Goal: Information Seeking & Learning: Understand process/instructions

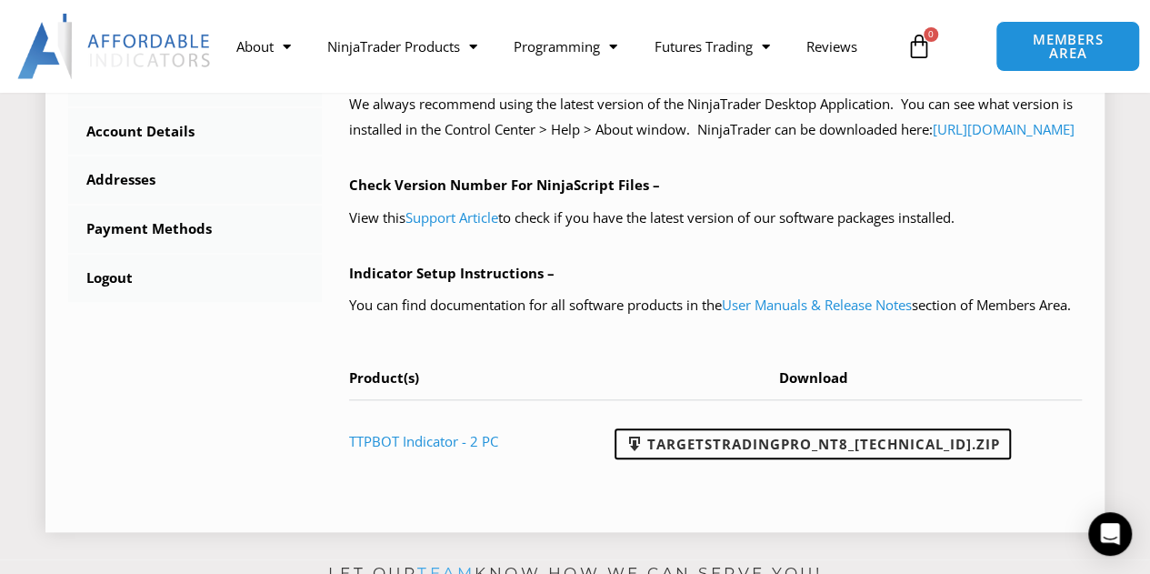
scroll to position [745, 0]
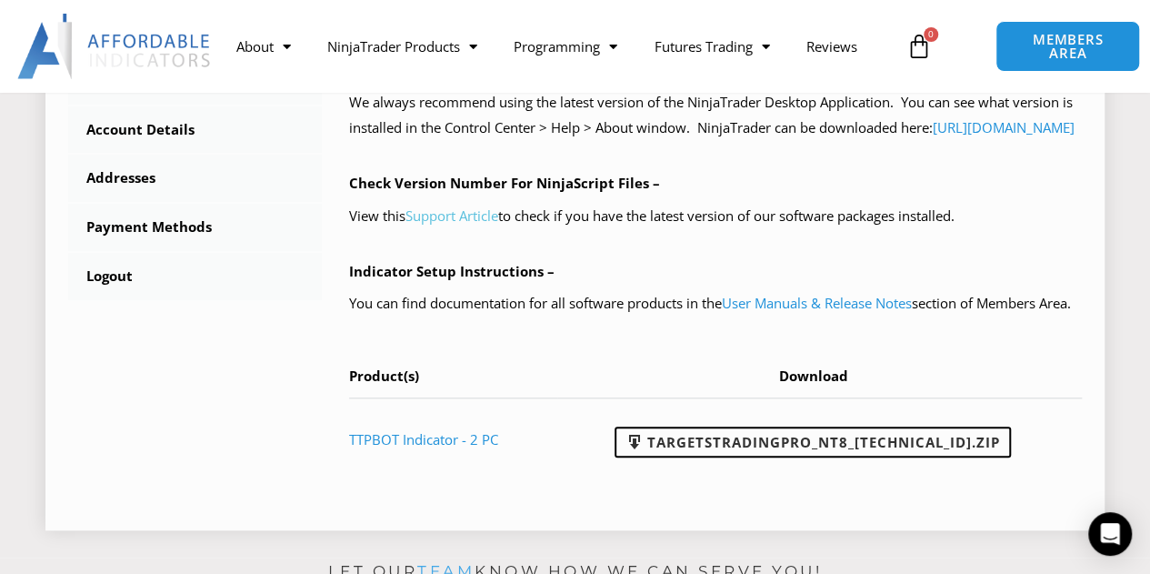
click at [446, 225] on link "Support Article" at bounding box center [452, 215] width 93 height 18
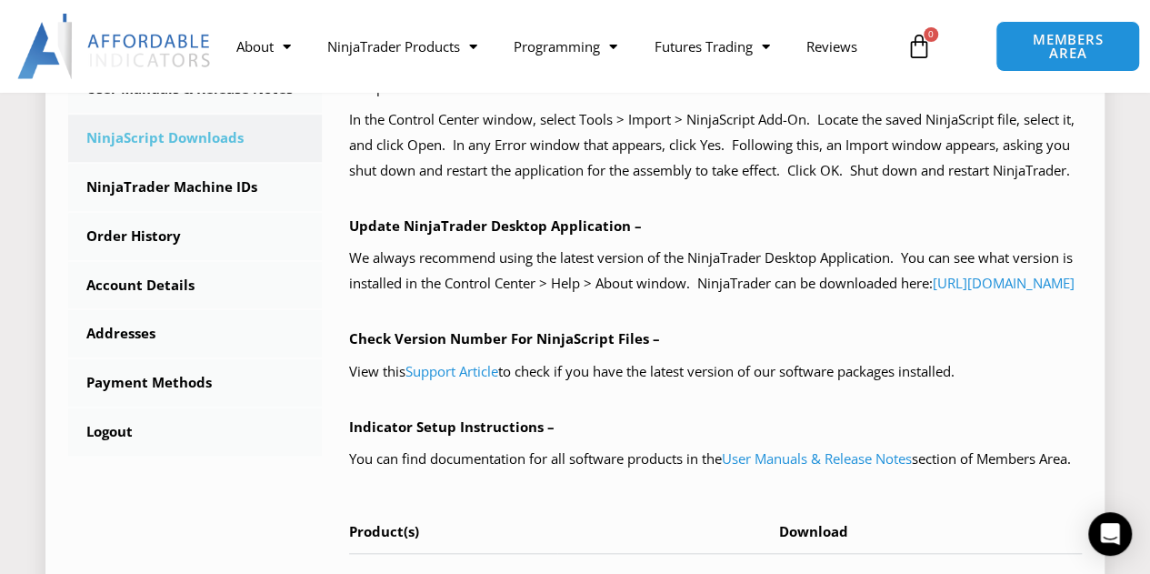
scroll to position [590, 0]
click at [926, 348] on div "NinjaScript Download & Installation – Please read everything for a complete und…" at bounding box center [715, 212] width 733 height 848
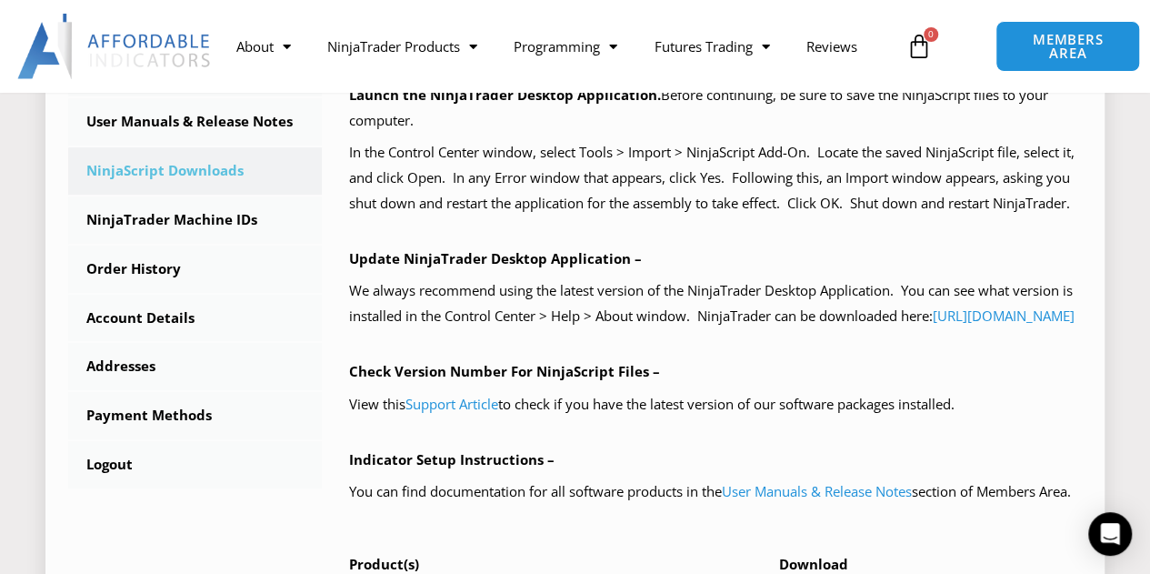
scroll to position [552, 0]
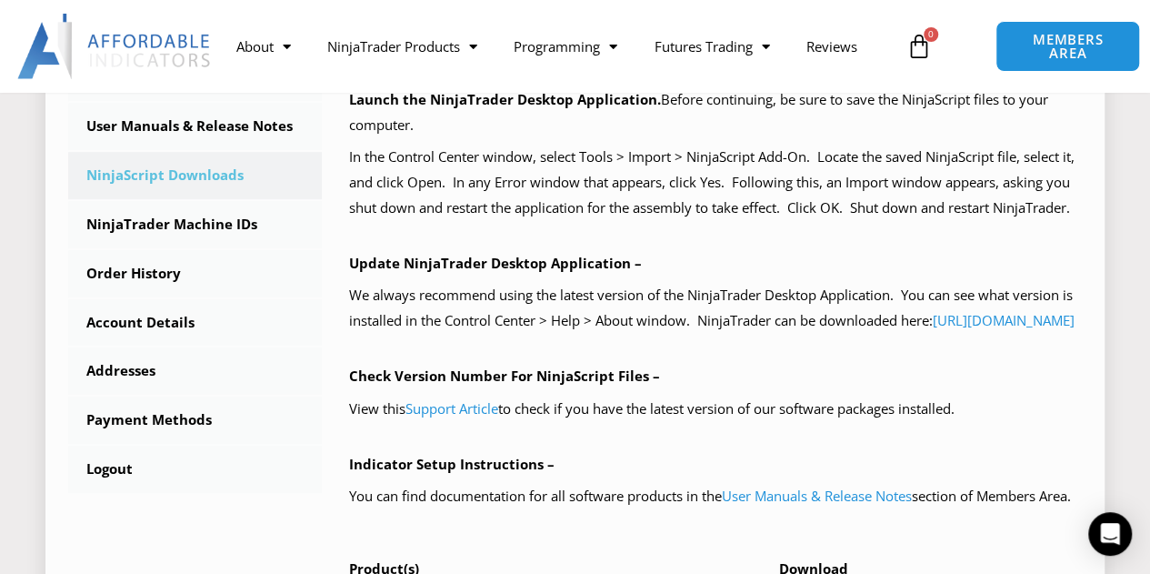
click at [1093, 377] on div "****** Delete Avatar Dashboard Subscriptions User Manuals & Release Notes Ninja…" at bounding box center [574, 249] width 1059 height 947
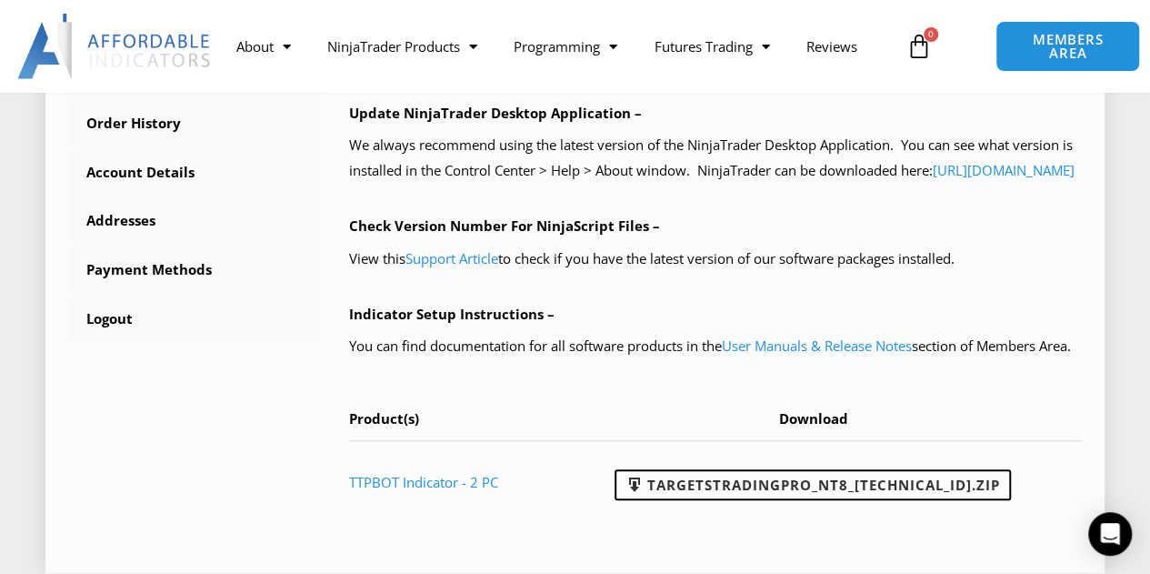
scroll to position [701, 0]
click at [458, 268] on link "Support Article" at bounding box center [452, 259] width 93 height 18
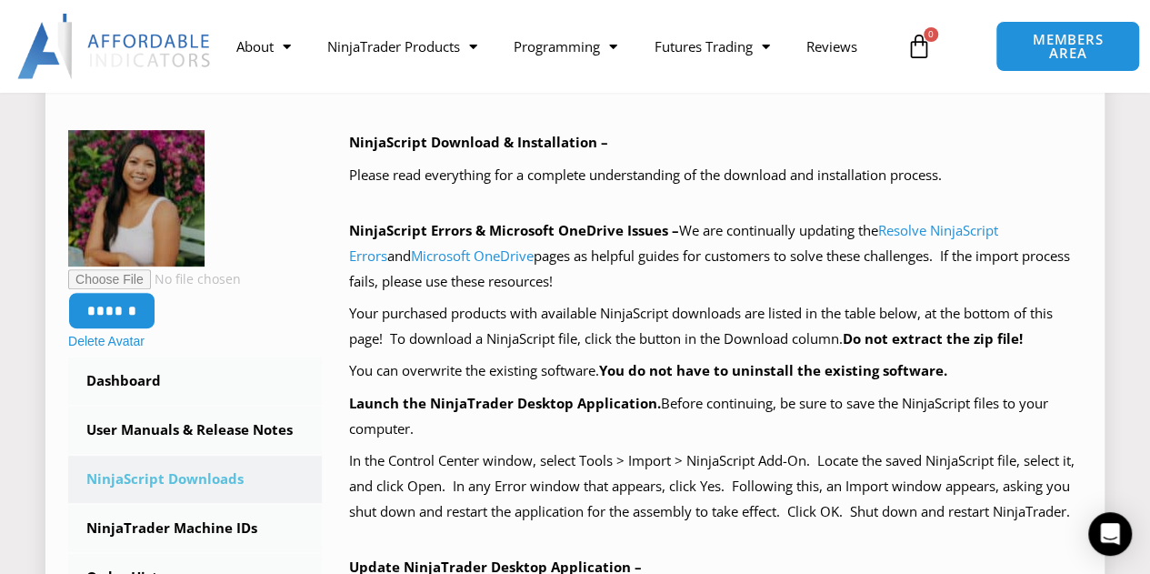
scroll to position [252, 0]
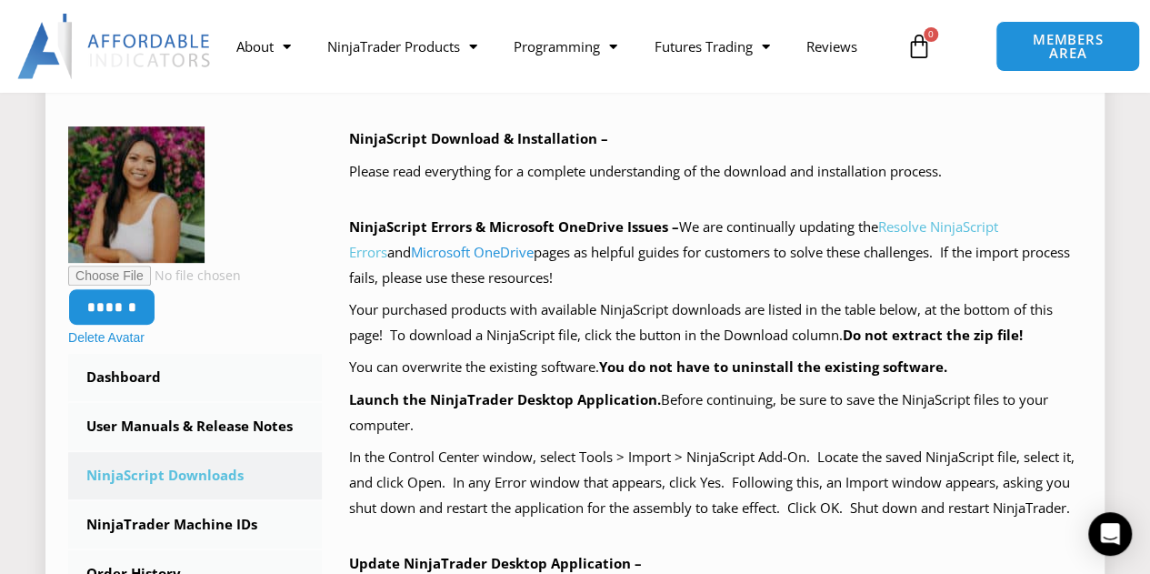
click at [948, 220] on link "Resolve NinjaScript Errors" at bounding box center [673, 239] width 649 height 44
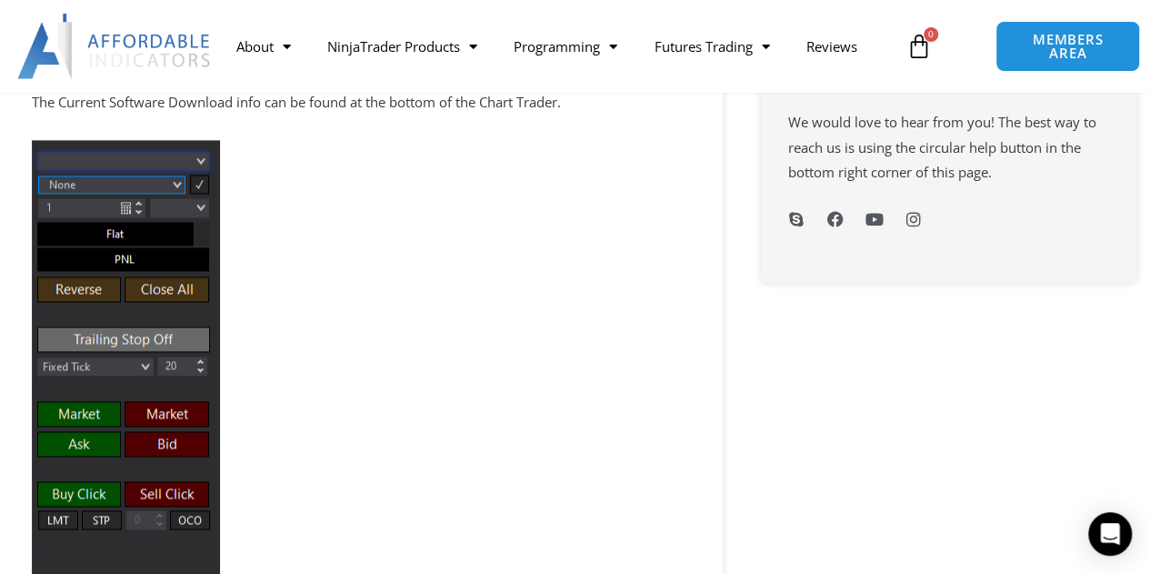
scroll to position [1097, 0]
click at [284, 547] on div at bounding box center [361, 394] width 659 height 546
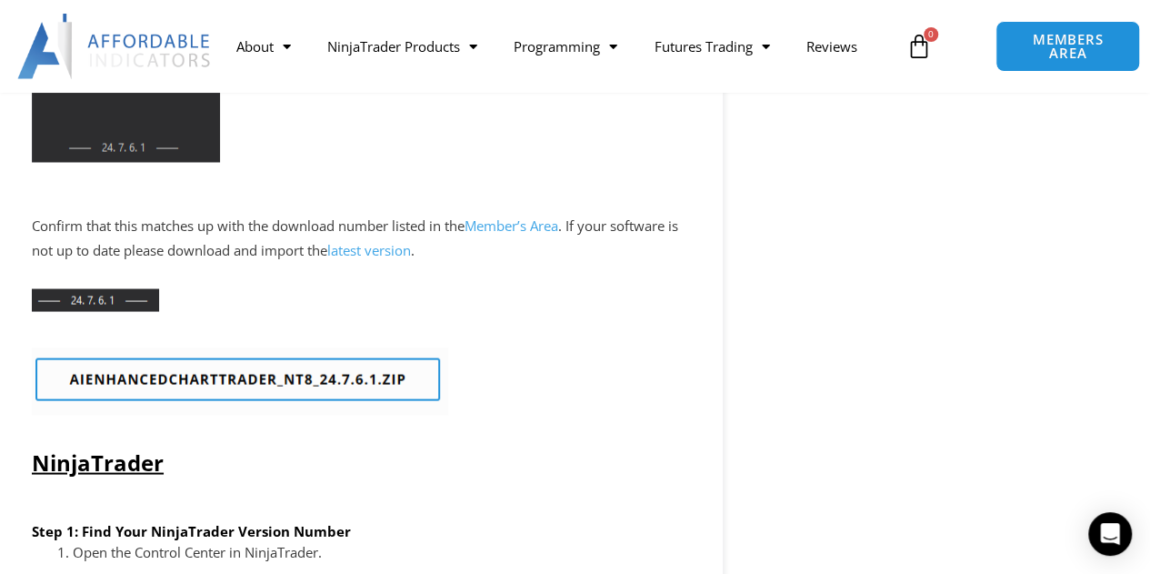
scroll to position [1587, 0]
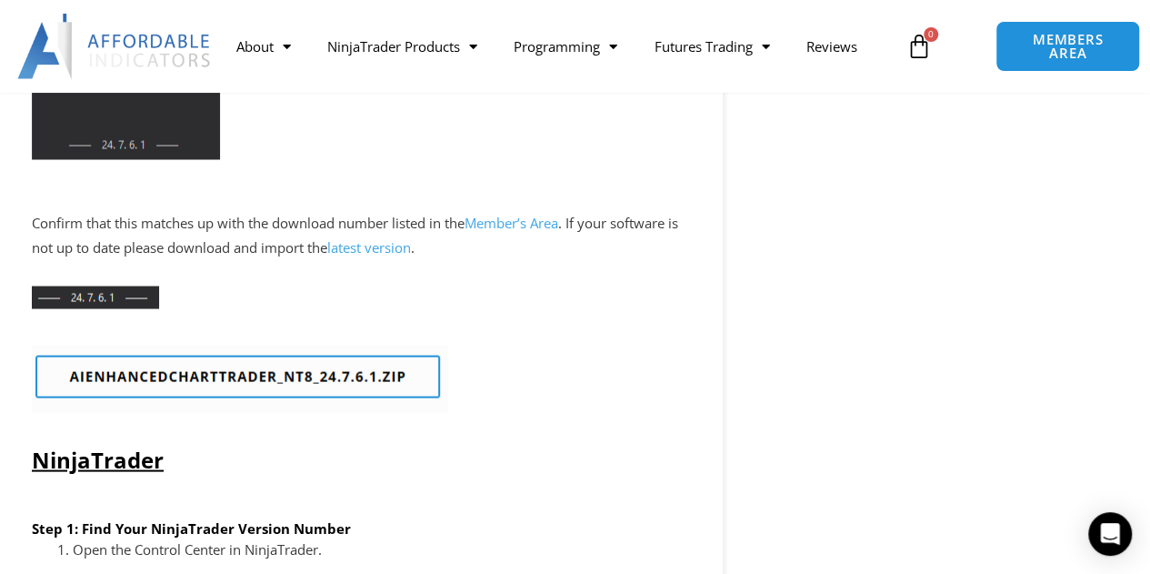
click at [376, 250] on link "latest version" at bounding box center [369, 246] width 84 height 18
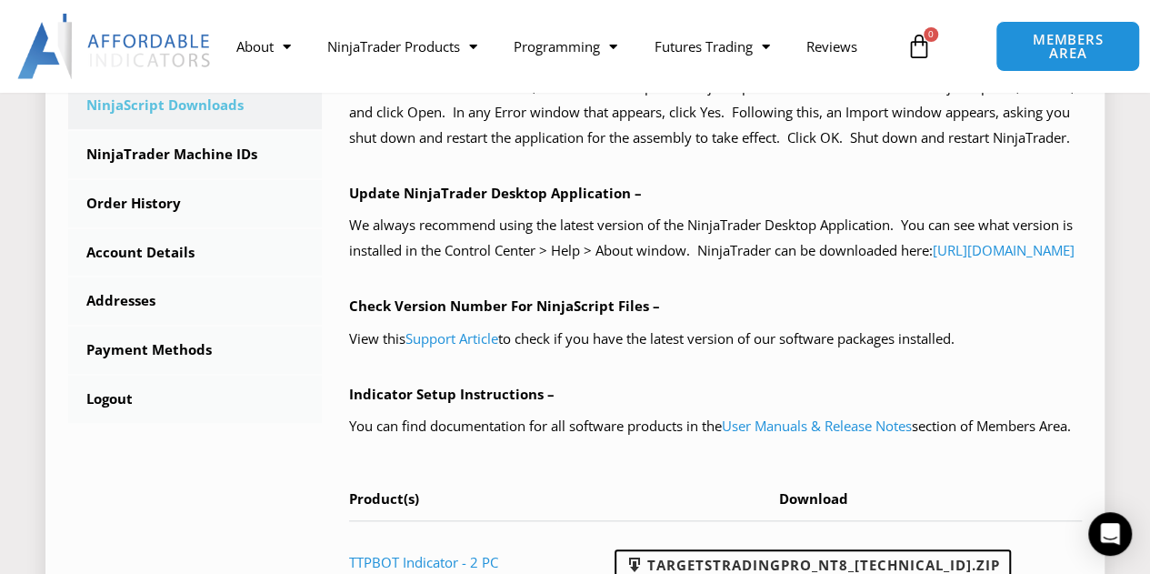
scroll to position [623, 0]
click at [933, 258] on link "https://account.ninjatrader.com/download" at bounding box center [1004, 249] width 142 height 18
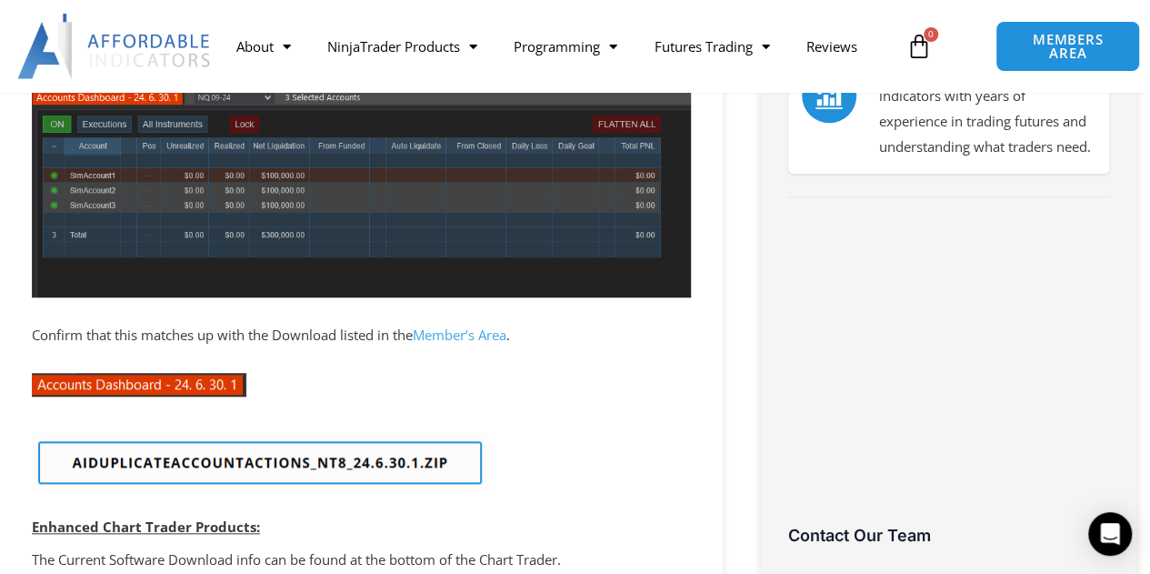
scroll to position [626, 0]
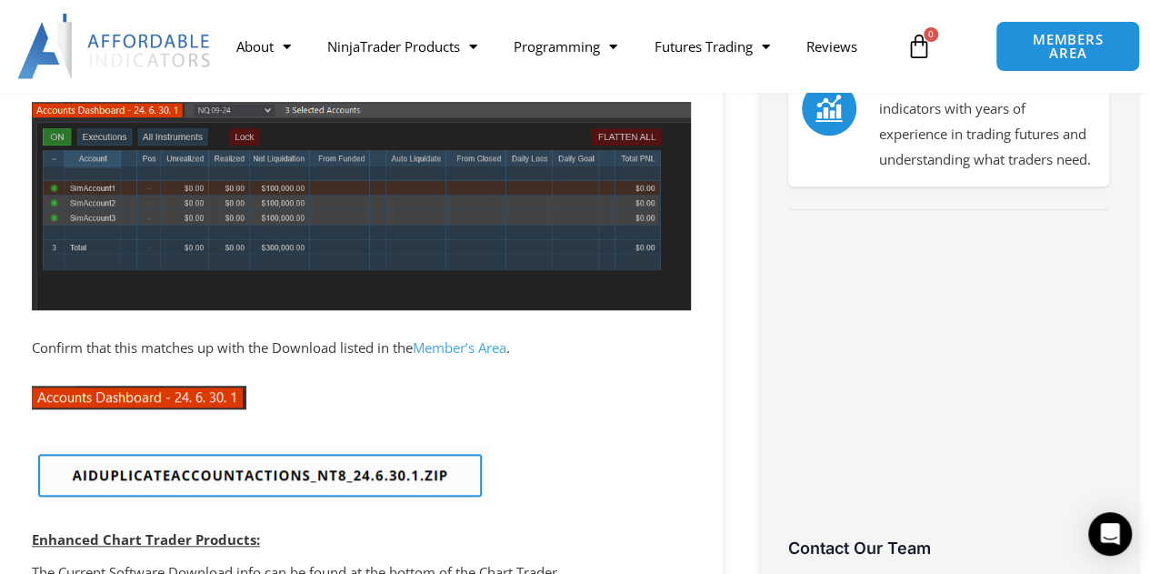
click at [625, 561] on p "The Current Software Download info can be found at the bottom of the Chart Trad…" at bounding box center [361, 572] width 659 height 25
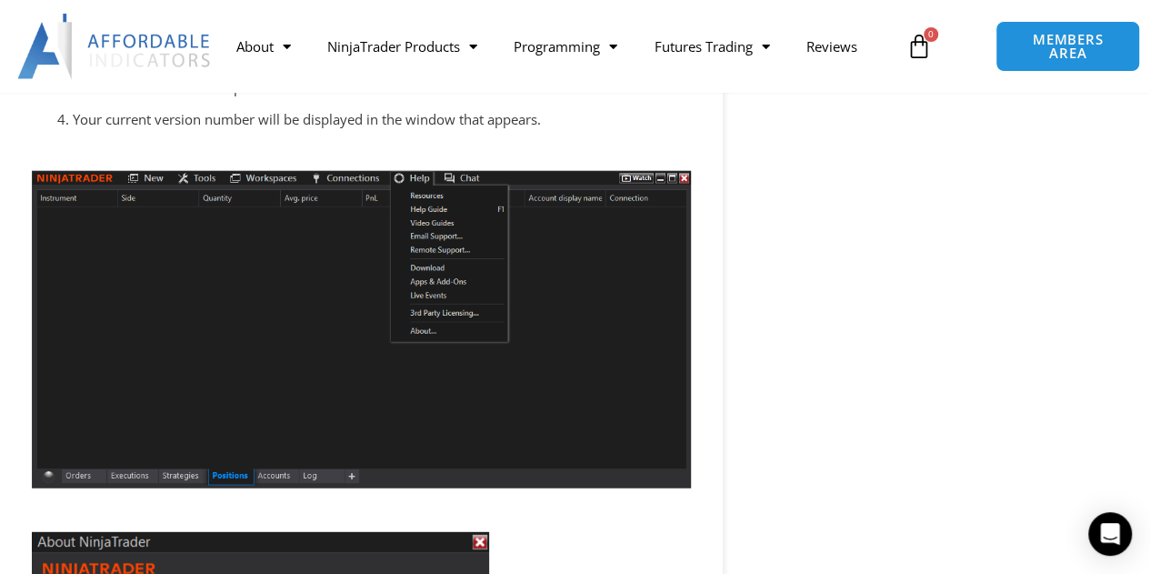
scroll to position [2114, 0]
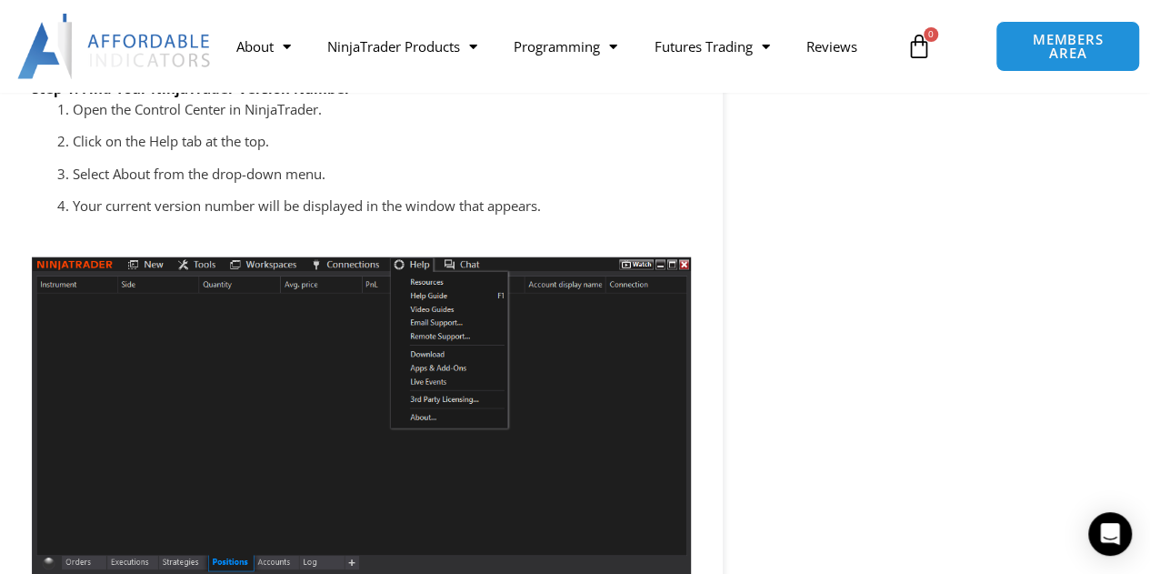
scroll to position [2027, 0]
click at [918, 273] on div "Chart Trader The Enhanced Chart Trader makes it easy to manage trades in a Char…" at bounding box center [941, 27] width 414 height 3693
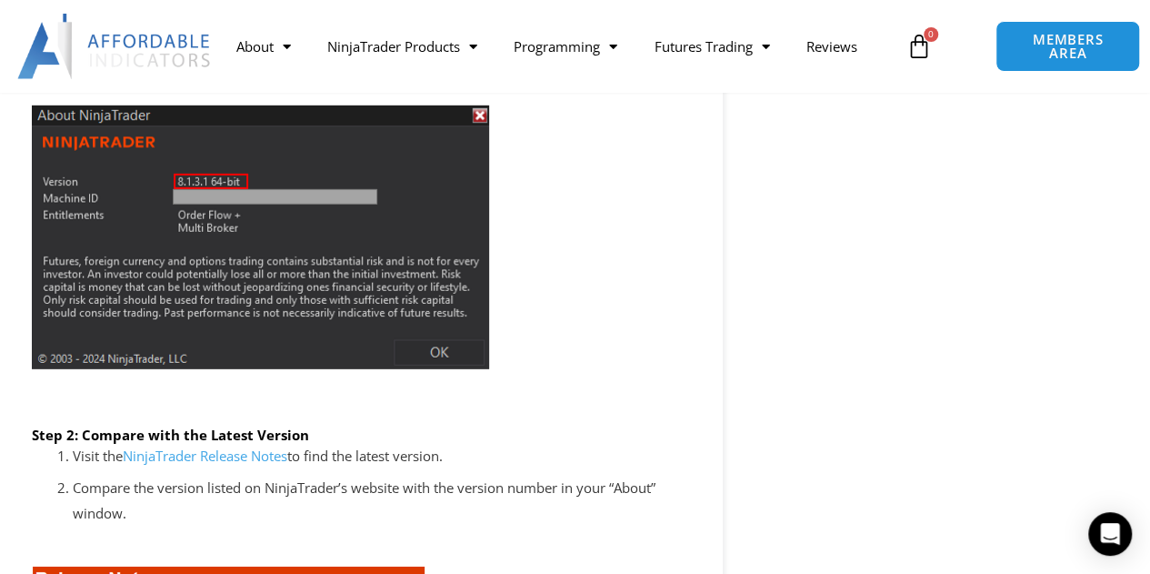
scroll to position [2540, 0]
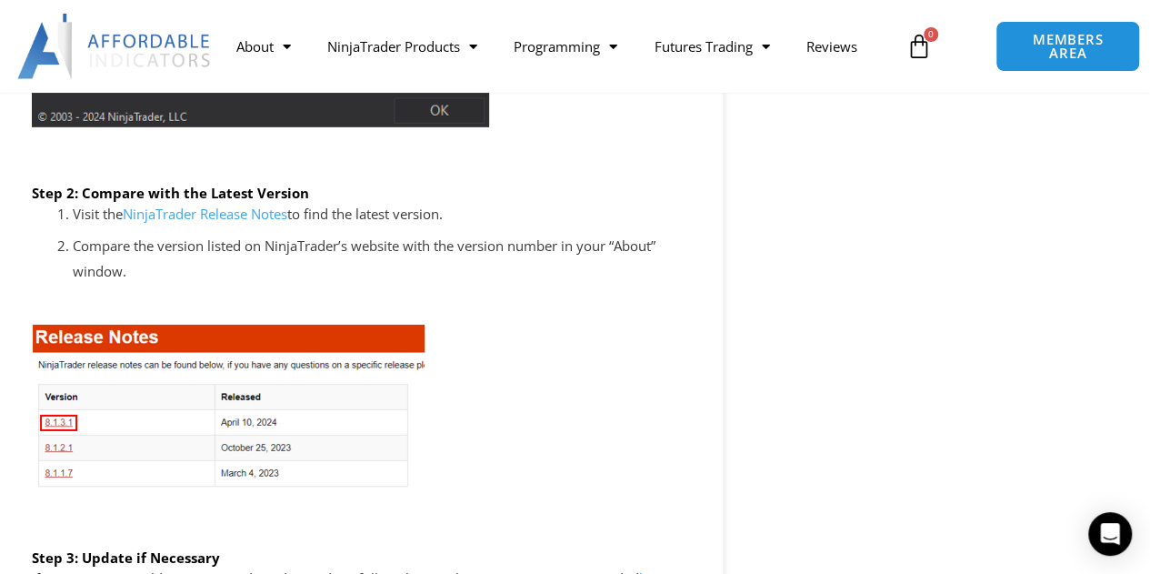
scroll to position [2781, 0]
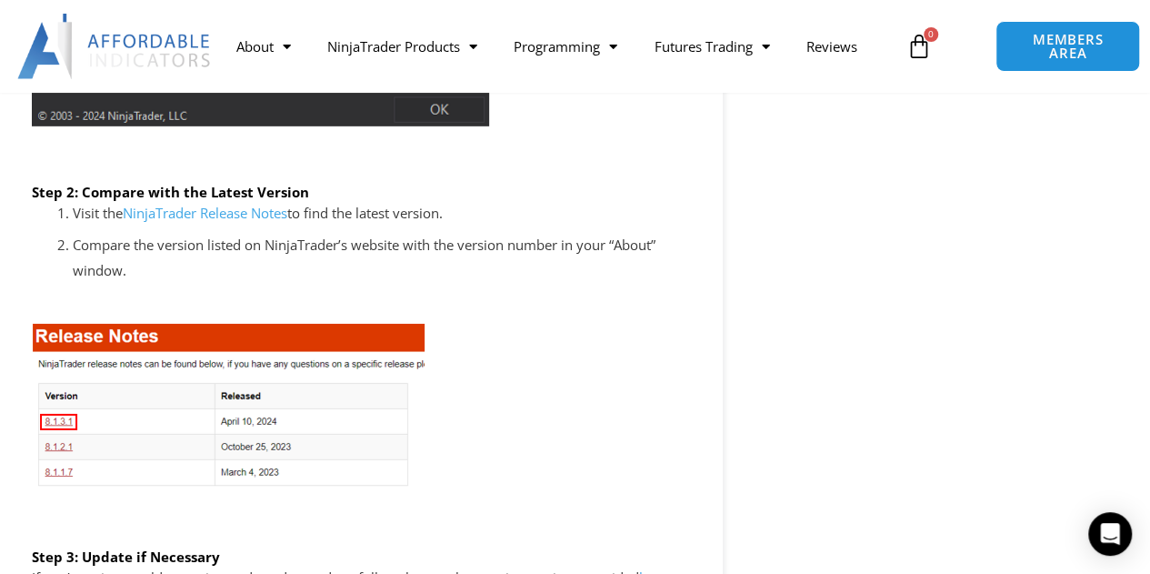
click at [238, 218] on link "NinjaTrader Release Notes" at bounding box center [205, 213] width 165 height 18
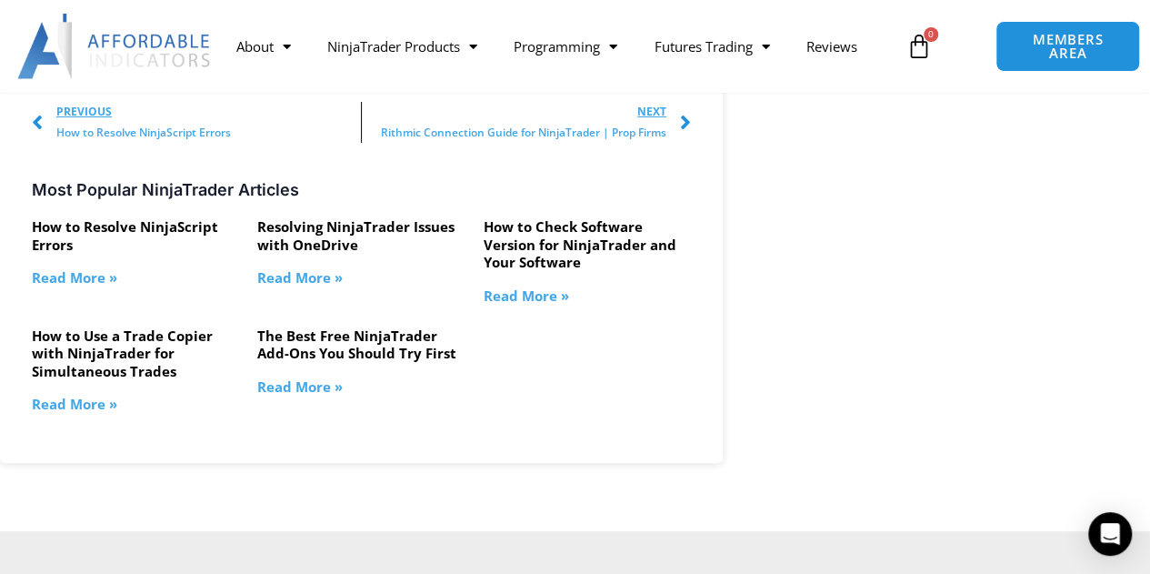
scroll to position [3438, 0]
click at [88, 276] on link "Read More »" at bounding box center [74, 276] width 85 height 18
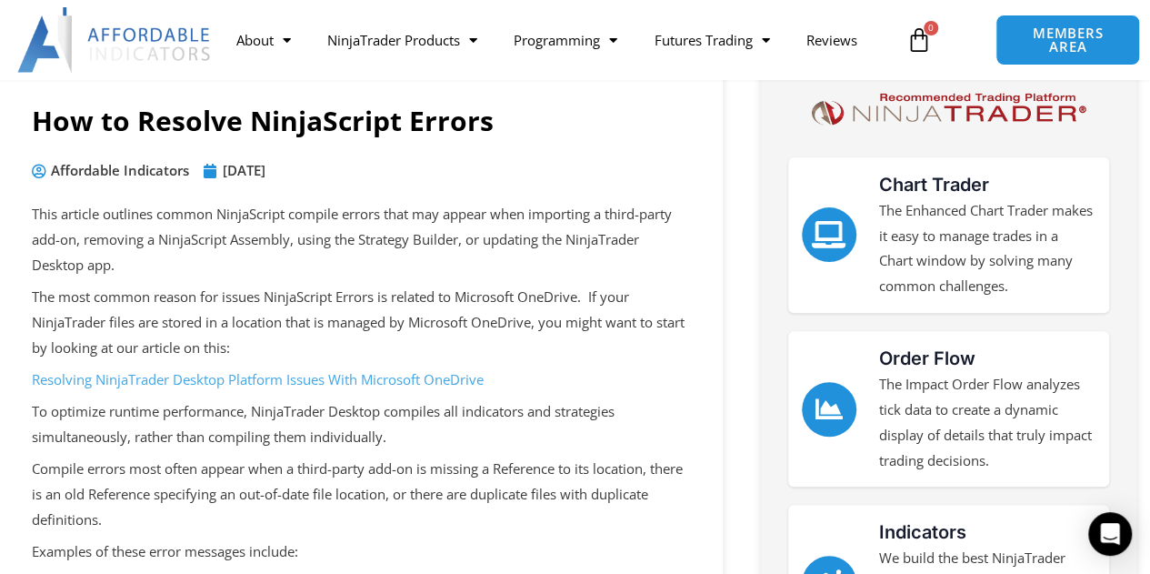
scroll to position [153, 0]
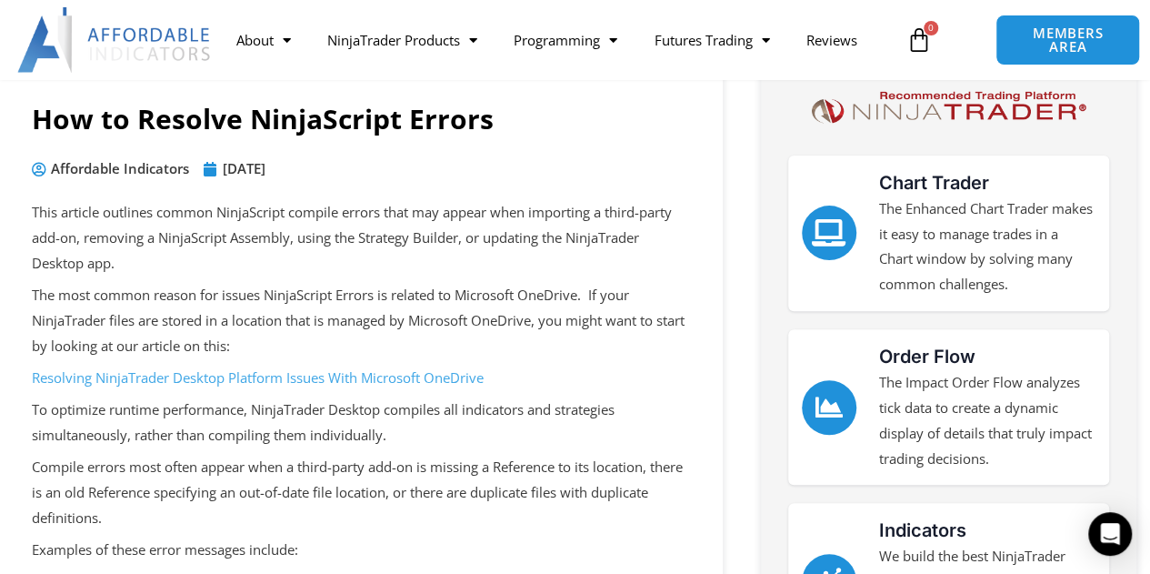
click at [272, 376] on link "Resolving NinjaTrader Desktop Platform Issues With Microsoft OneDrive" at bounding box center [258, 377] width 452 height 18
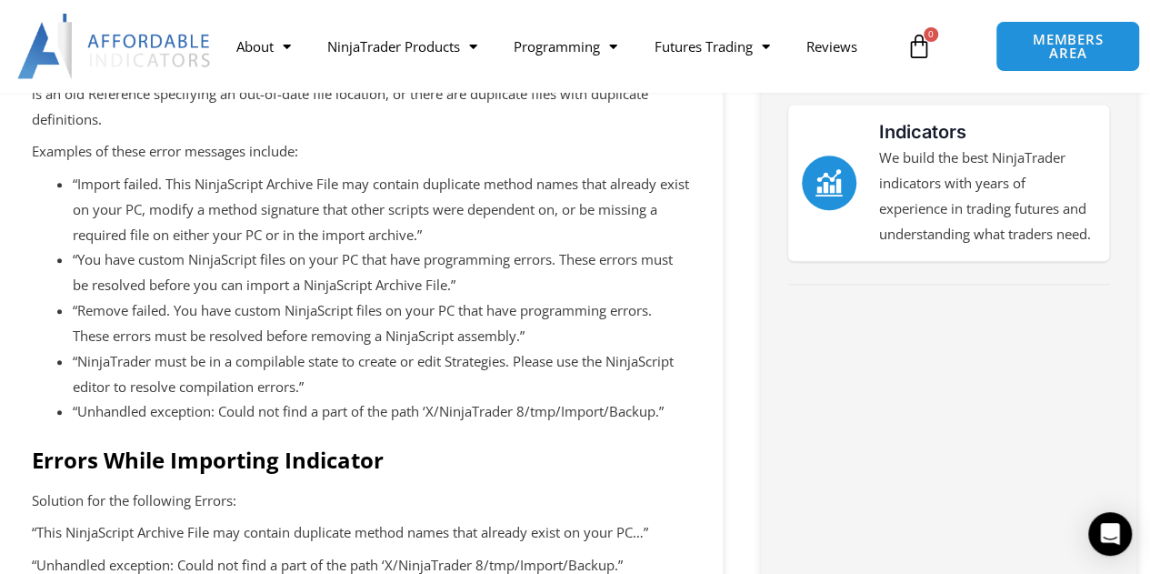
scroll to position [555, 0]
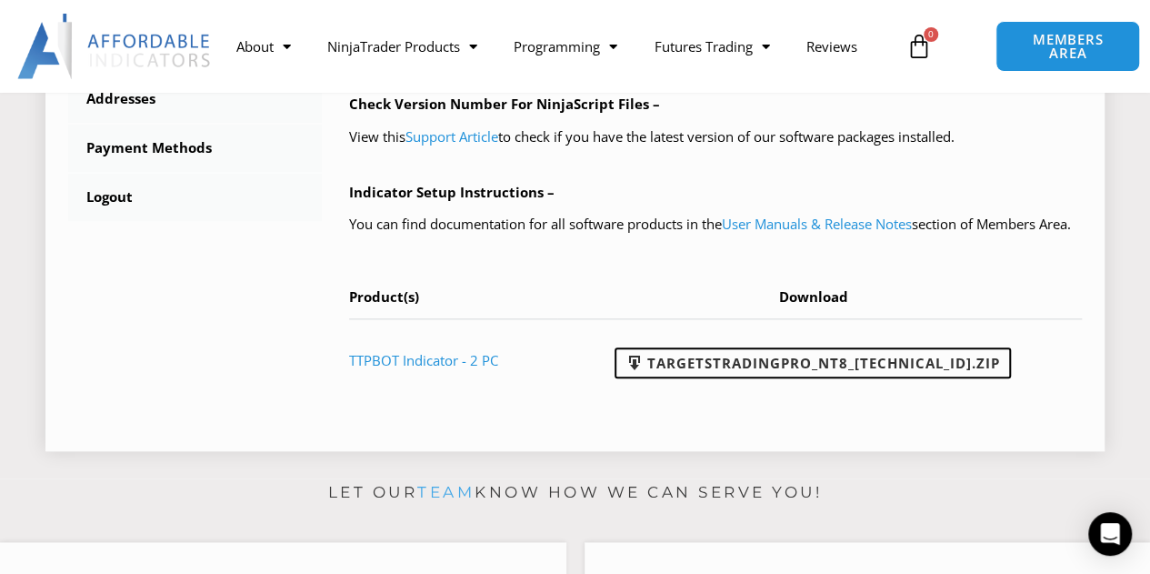
scroll to position [823, 0]
click at [470, 146] on link "Support Article" at bounding box center [452, 137] width 93 height 18
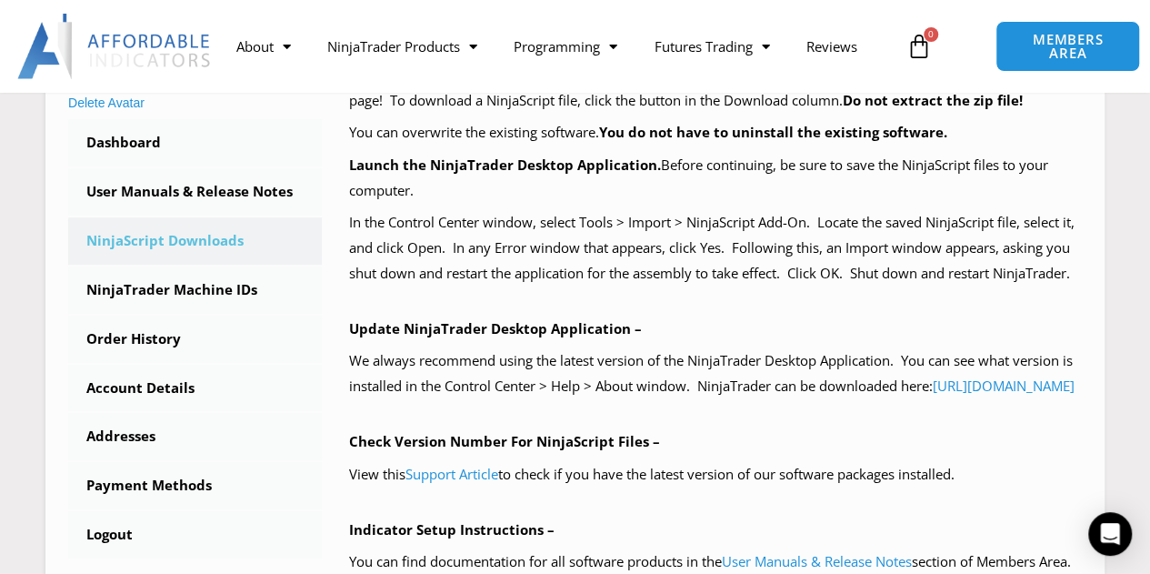
scroll to position [487, 0]
click at [145, 142] on link "Dashboard" at bounding box center [195, 141] width 254 height 47
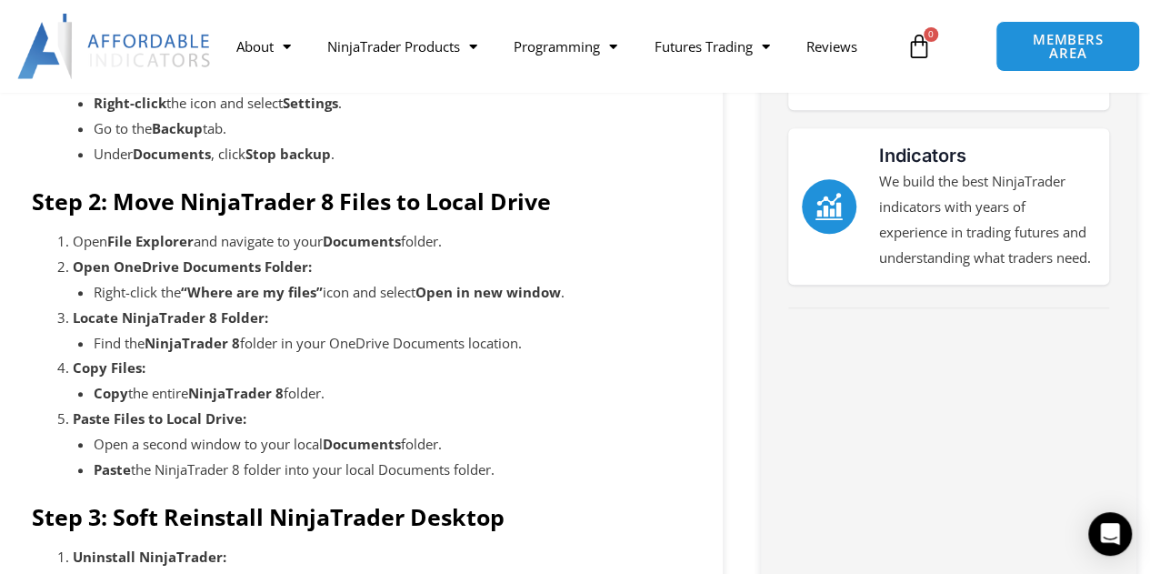
scroll to position [590, 0]
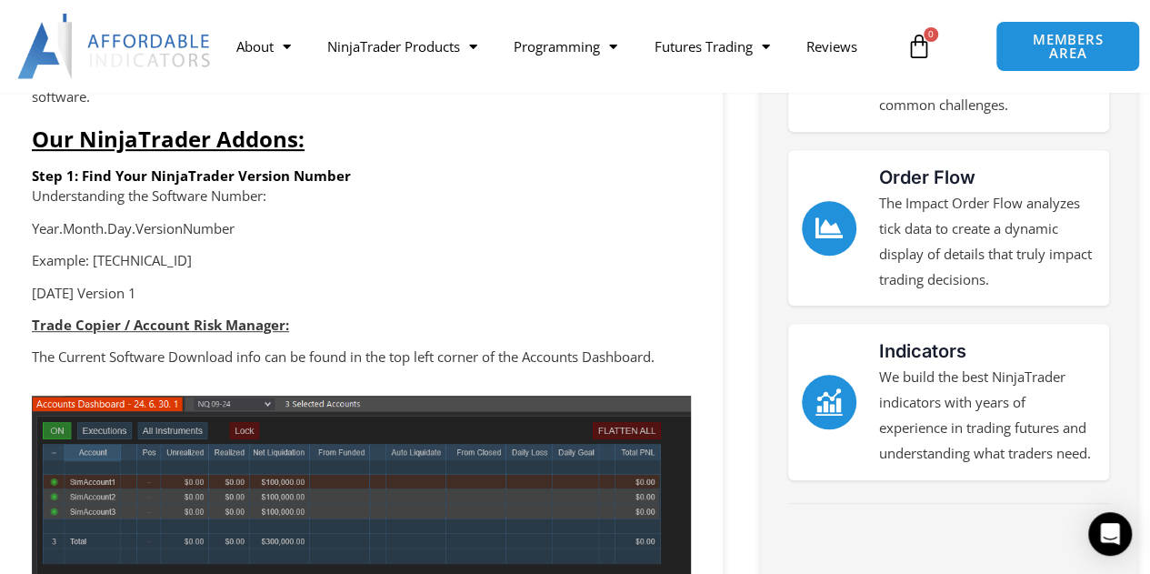
scroll to position [333, 0]
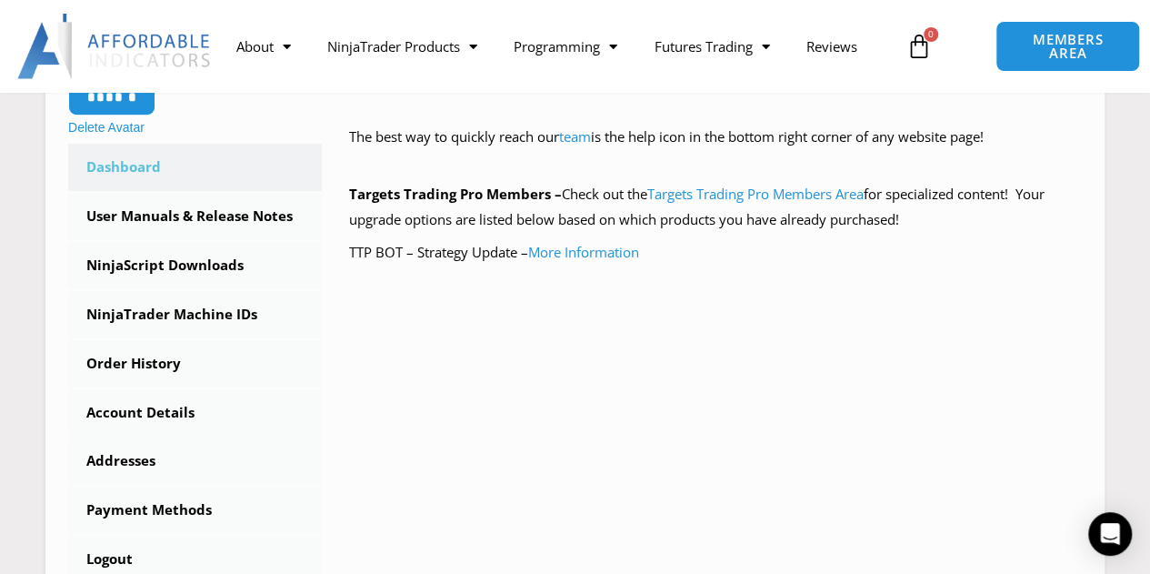
scroll to position [481, 0]
click at [134, 361] on link "Order History" at bounding box center [195, 362] width 254 height 47
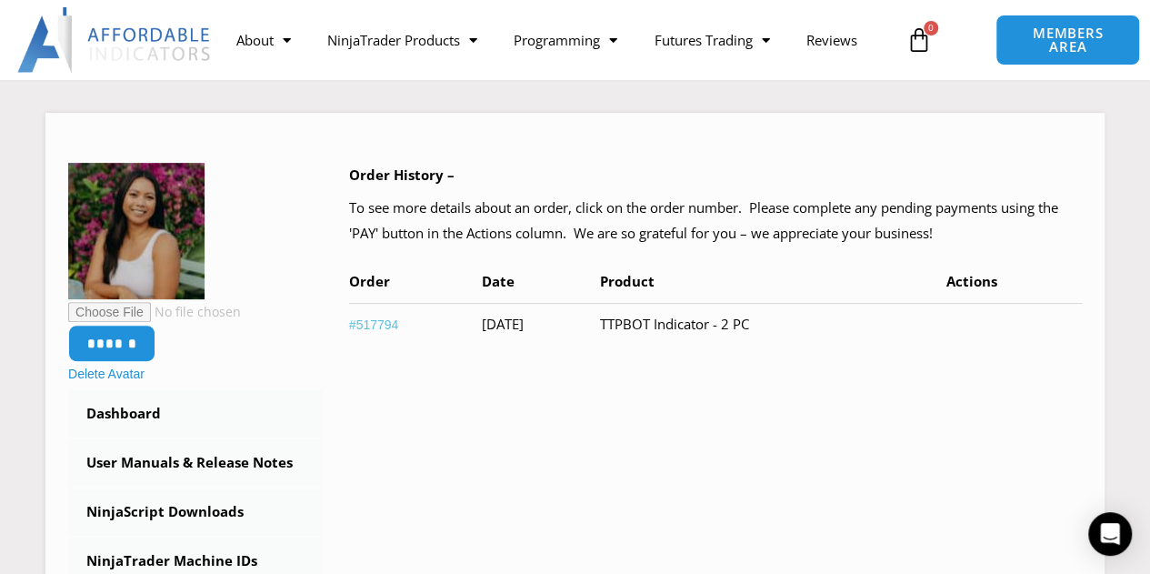
scroll to position [219, 0]
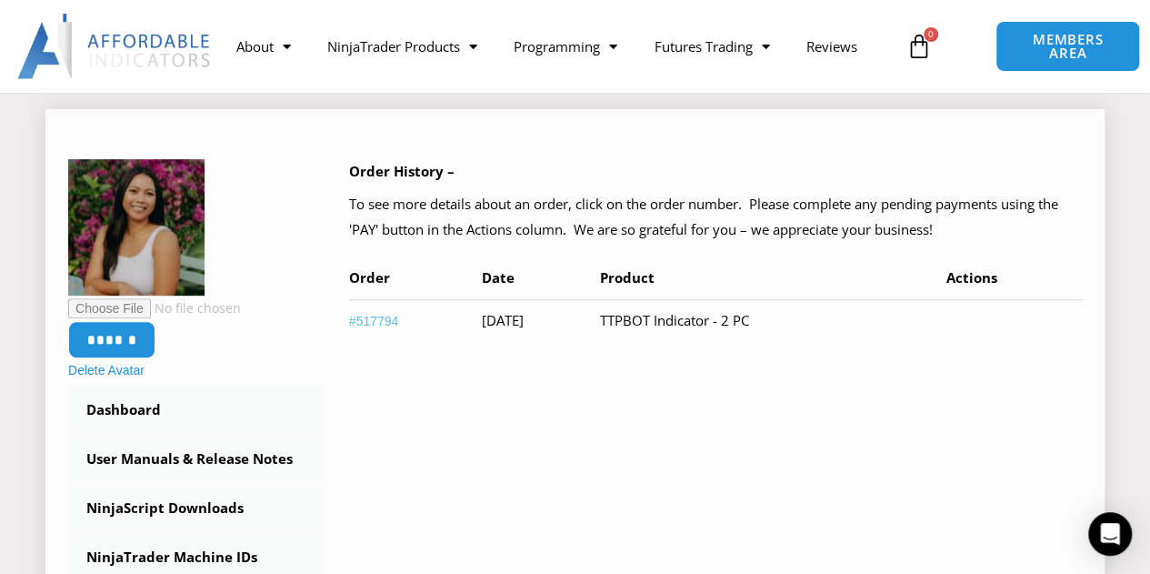
click at [370, 320] on link "#517794" at bounding box center [374, 321] width 50 height 15
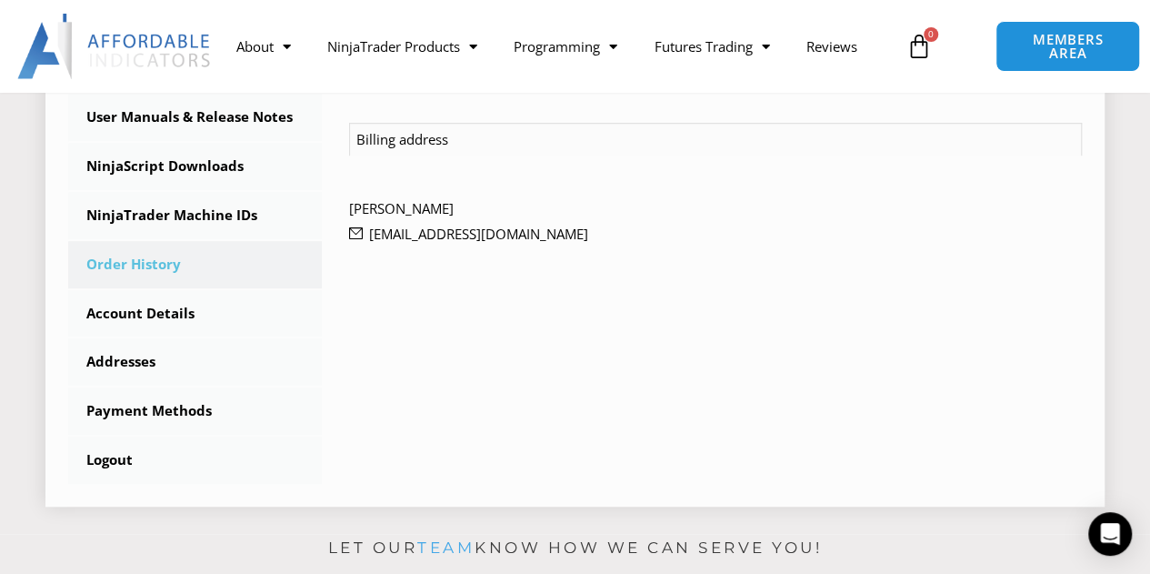
scroll to position [579, 0]
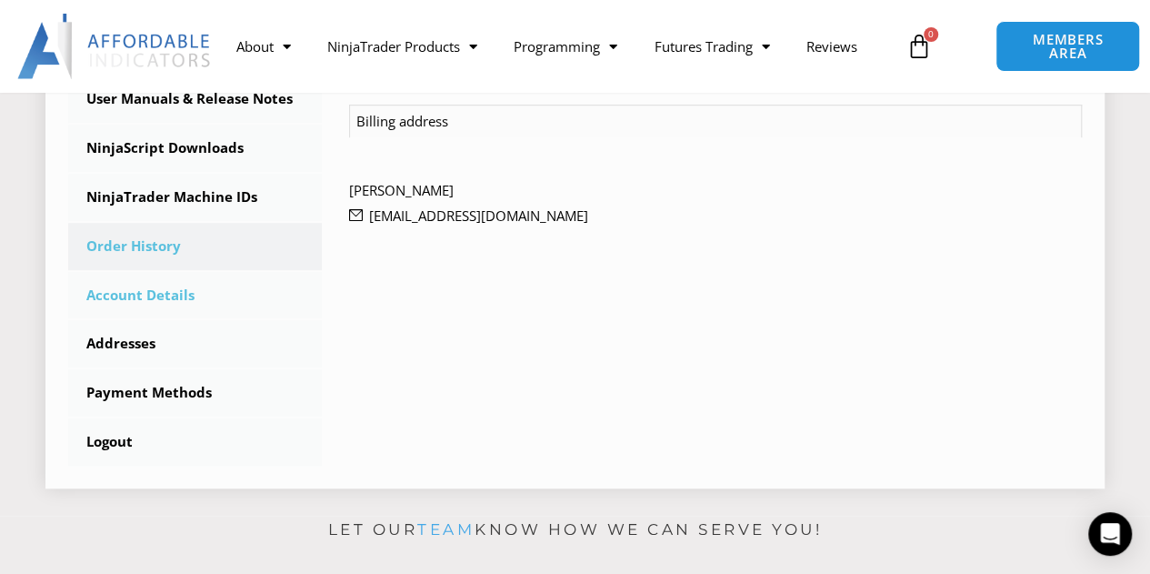
click at [180, 290] on link "Account Details" at bounding box center [195, 295] width 254 height 47
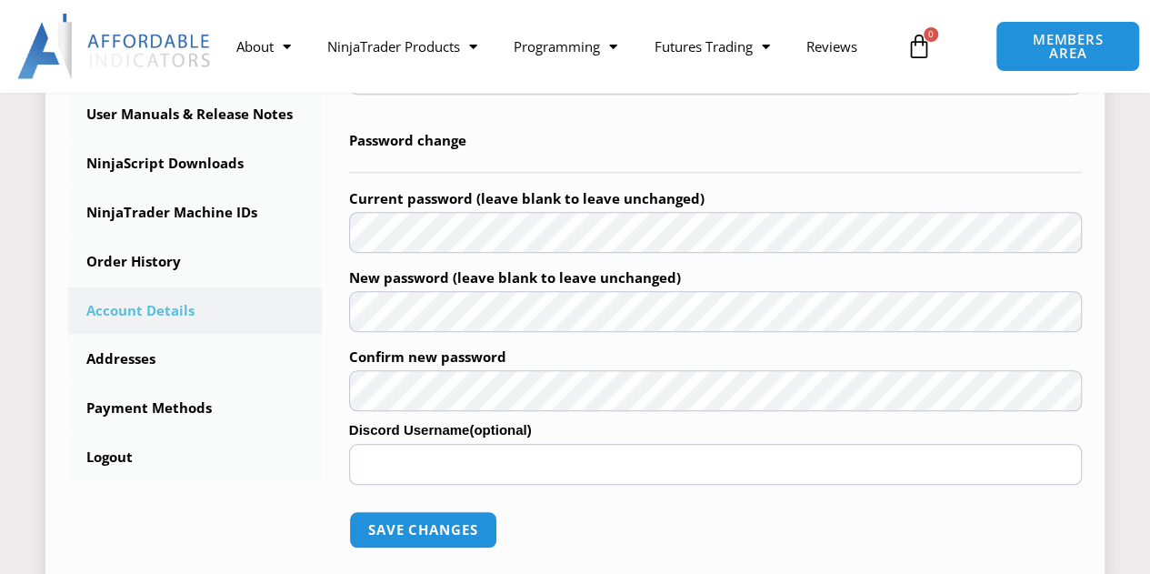
scroll to position [566, 0]
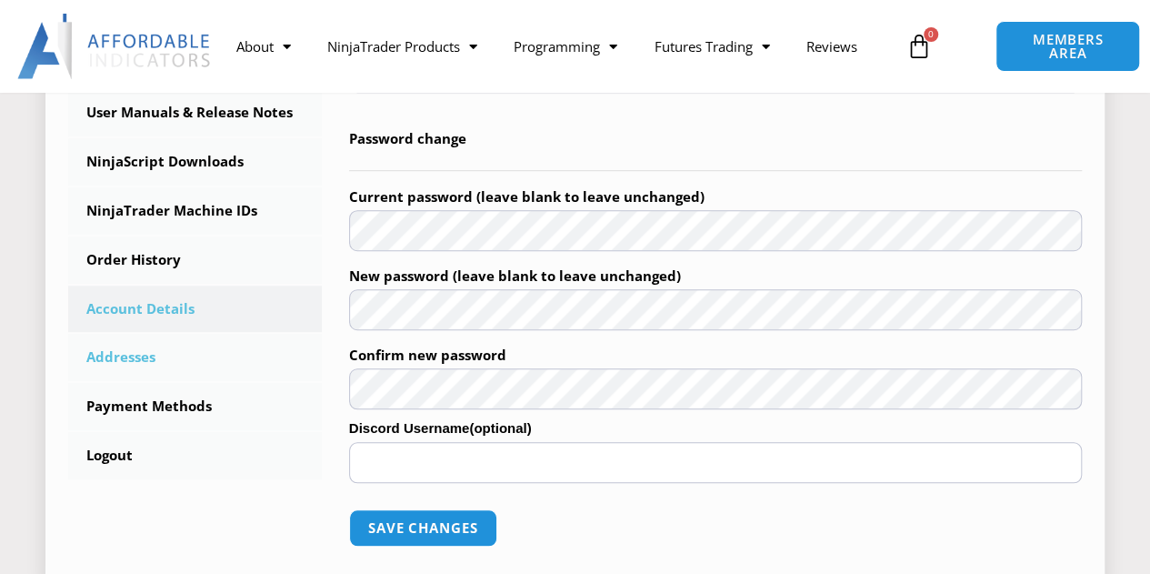
click at [162, 359] on link "Addresses" at bounding box center [195, 357] width 254 height 47
click at [236, 359] on link "Addresses" at bounding box center [195, 357] width 254 height 47
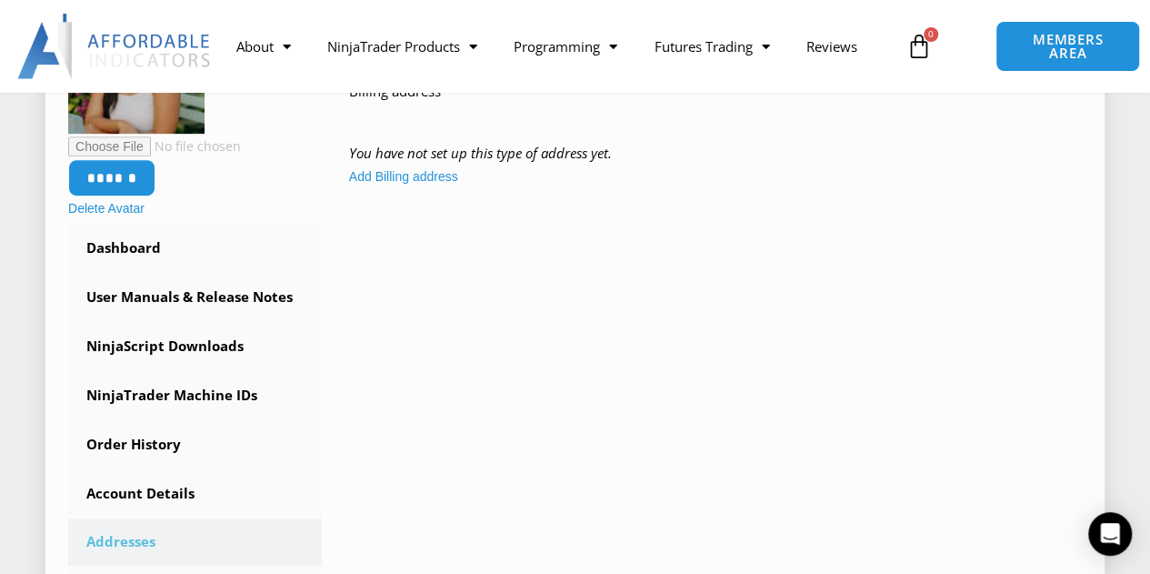
scroll to position [384, 0]
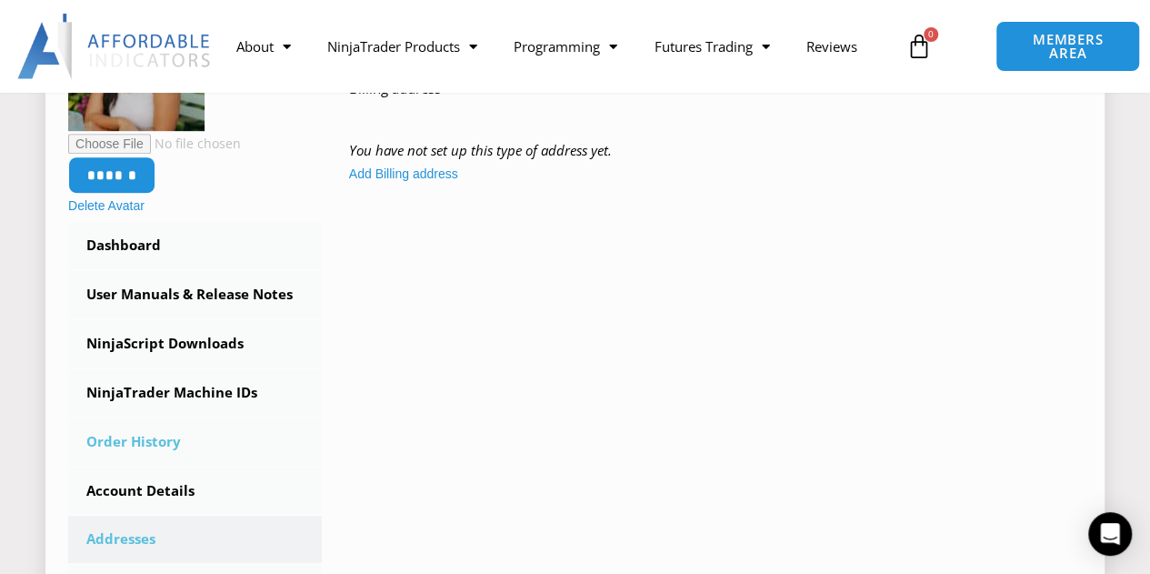
click at [143, 445] on link "Order History" at bounding box center [195, 441] width 254 height 47
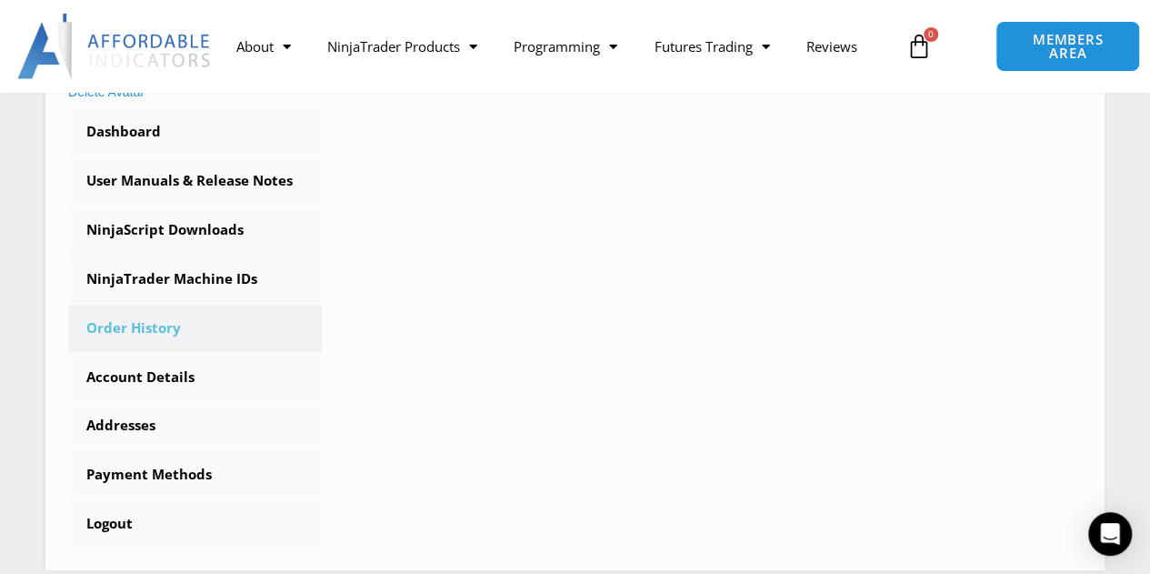
scroll to position [498, 0]
click at [209, 174] on link "User Manuals & Release Notes" at bounding box center [195, 179] width 254 height 47
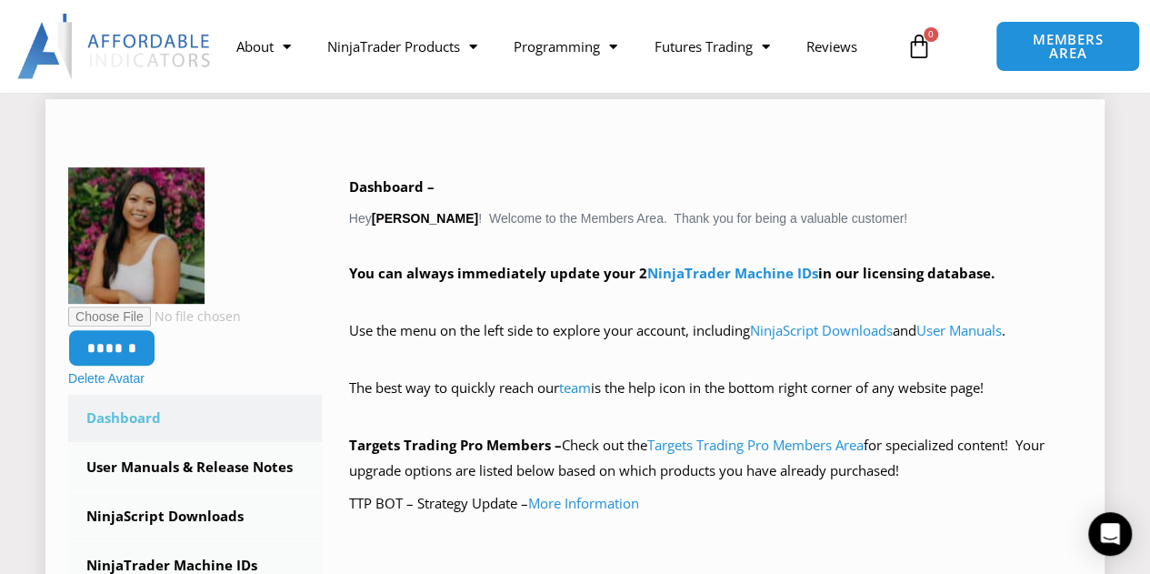
scroll to position [234, 0]
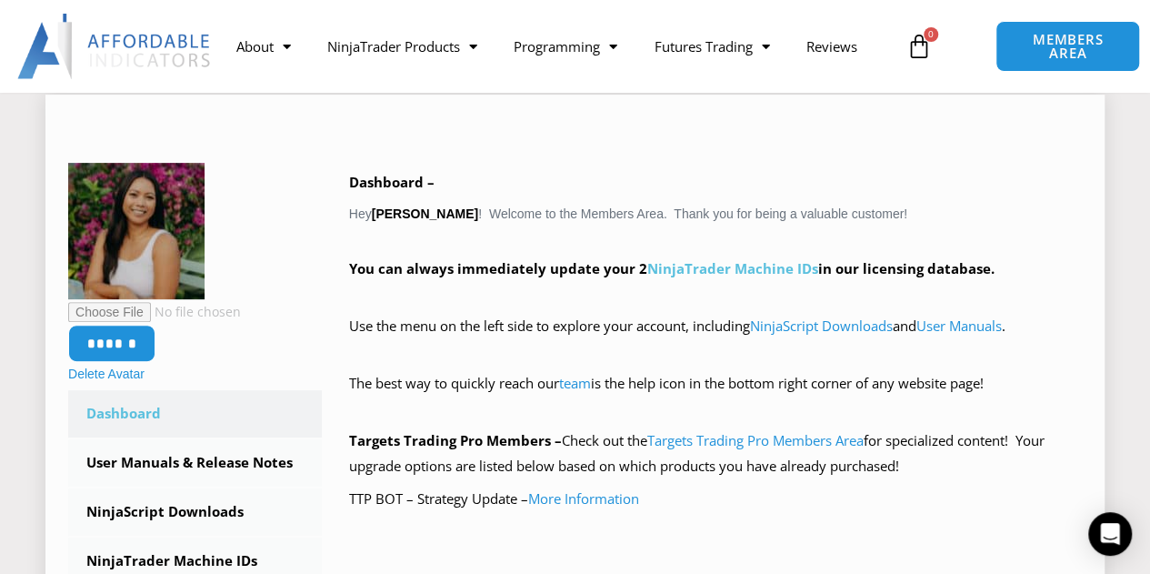
click at [701, 272] on link "NinjaTrader Machine IDs" at bounding box center [732, 268] width 171 height 18
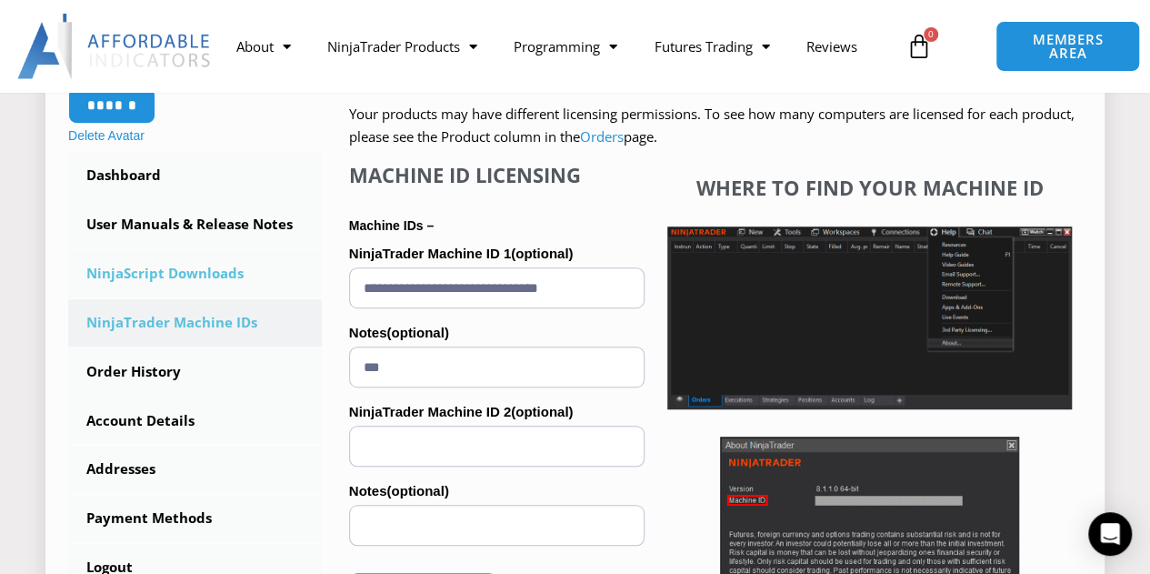
scroll to position [453, 0]
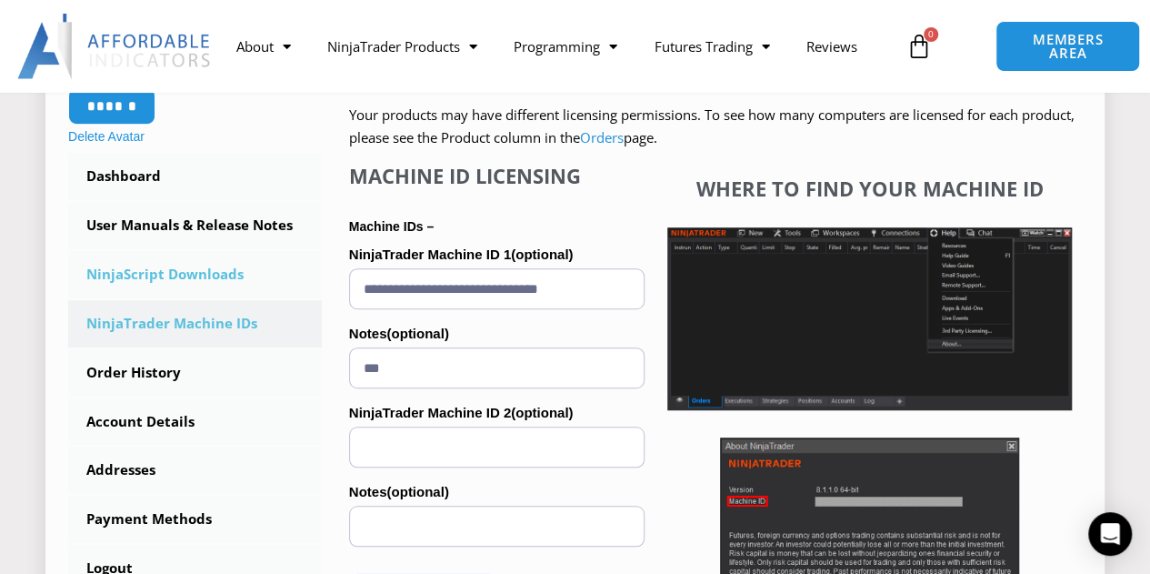
click at [178, 272] on link "NinjaScript Downloads" at bounding box center [195, 274] width 254 height 47
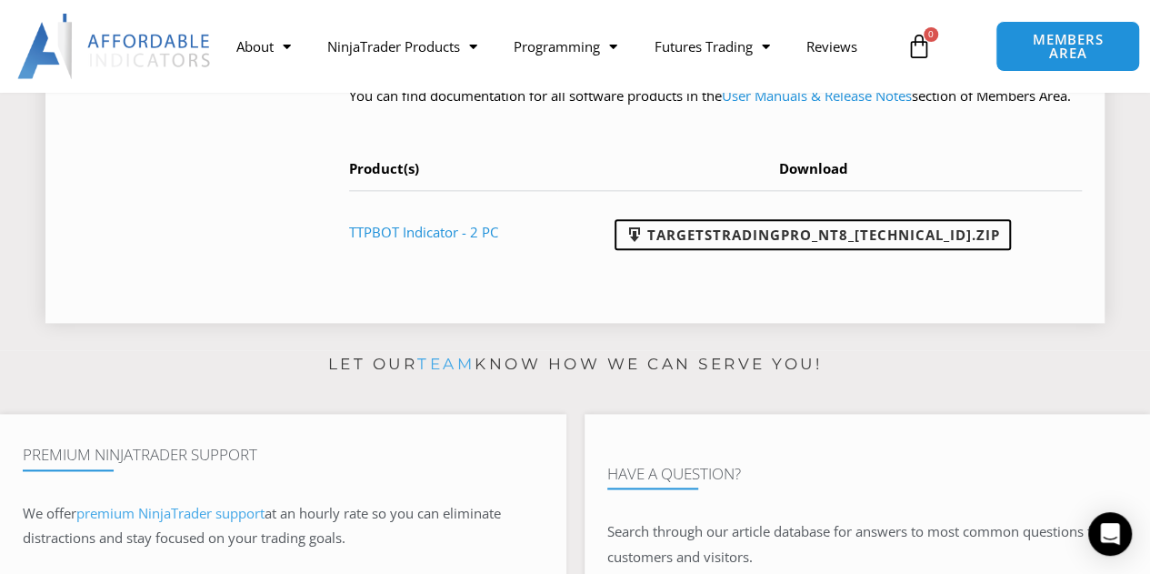
scroll to position [947, 0]
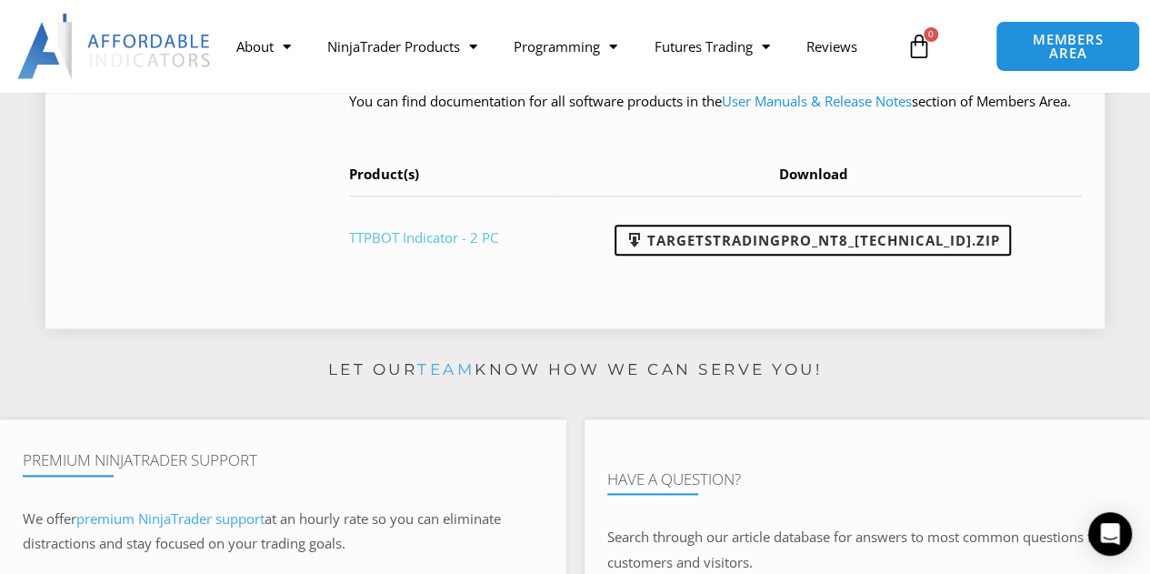
click at [449, 246] on link "TTPBOT Indicator - 2 PC" at bounding box center [423, 237] width 149 height 18
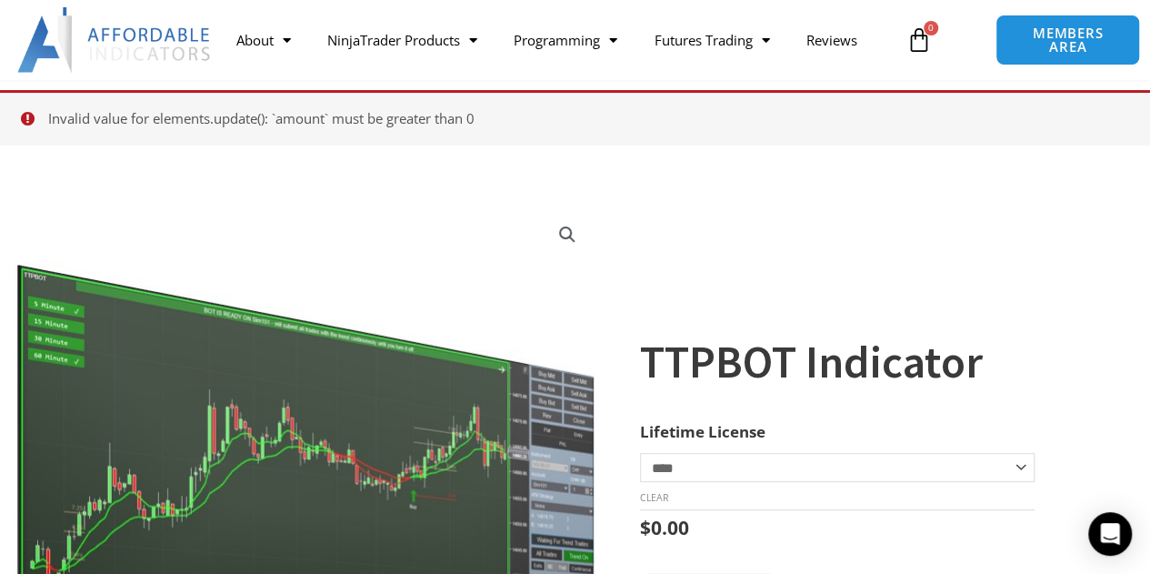
scroll to position [89, 0]
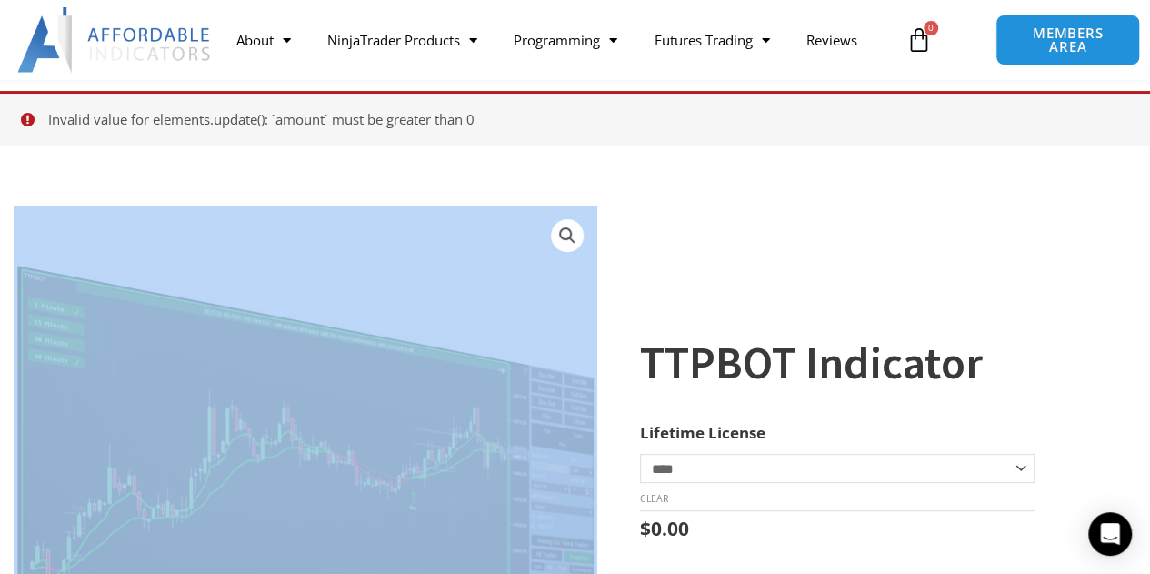
drag, startPoint x: 609, startPoint y: 509, endPoint x: 610, endPoint y: 532, distance: 22.7
click at [610, 532] on div "**********" at bounding box center [575, 509] width 1150 height 634
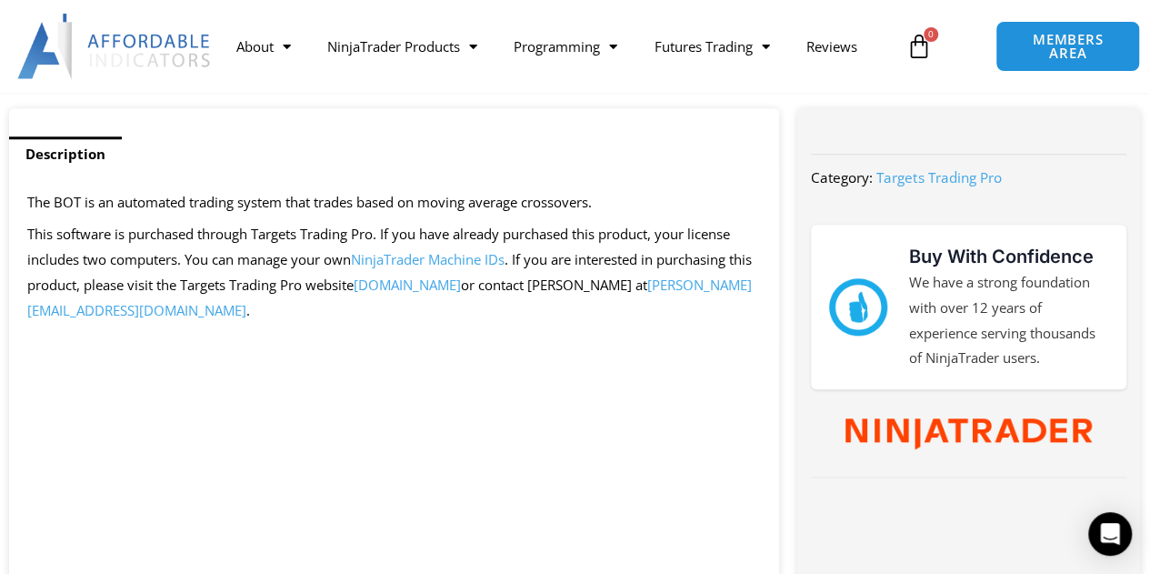
scroll to position [812, 0]
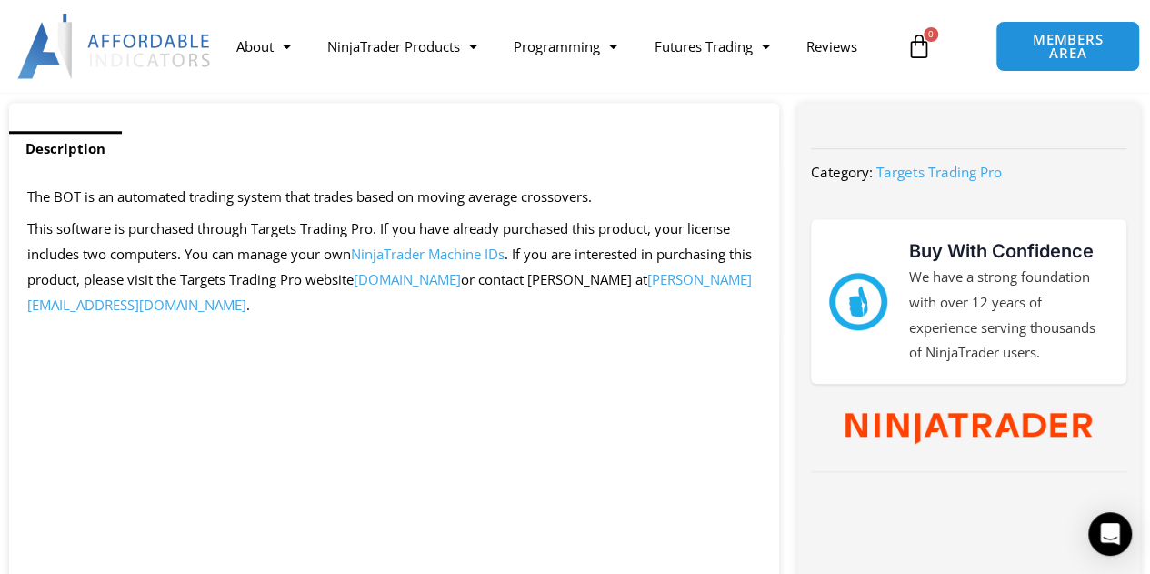
click at [415, 256] on span "NinjaTrader Machine IDs" at bounding box center [428, 254] width 154 height 18
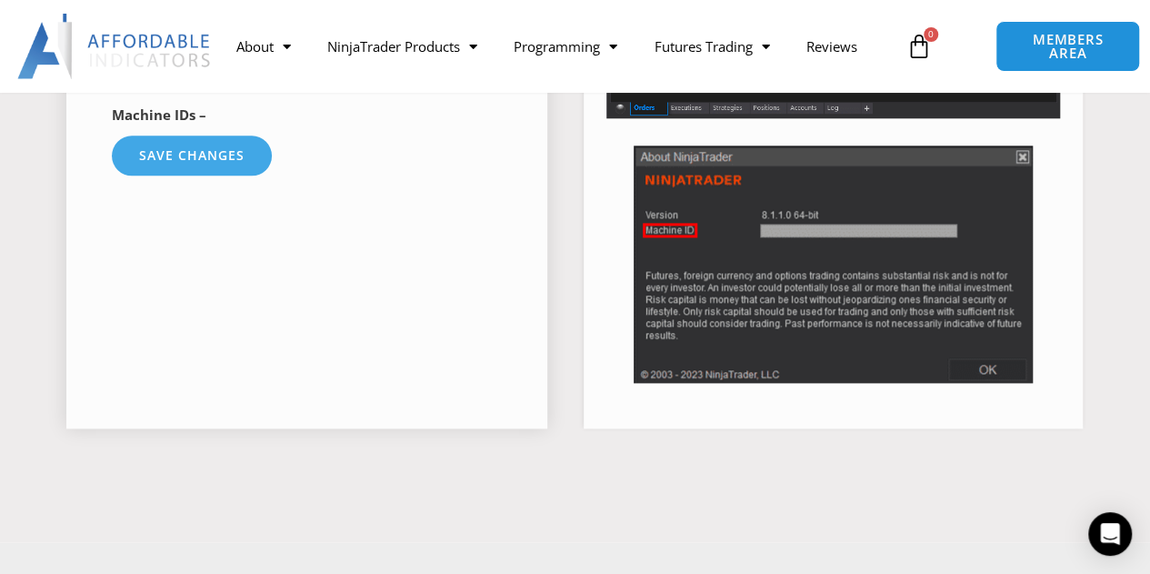
scroll to position [925, 0]
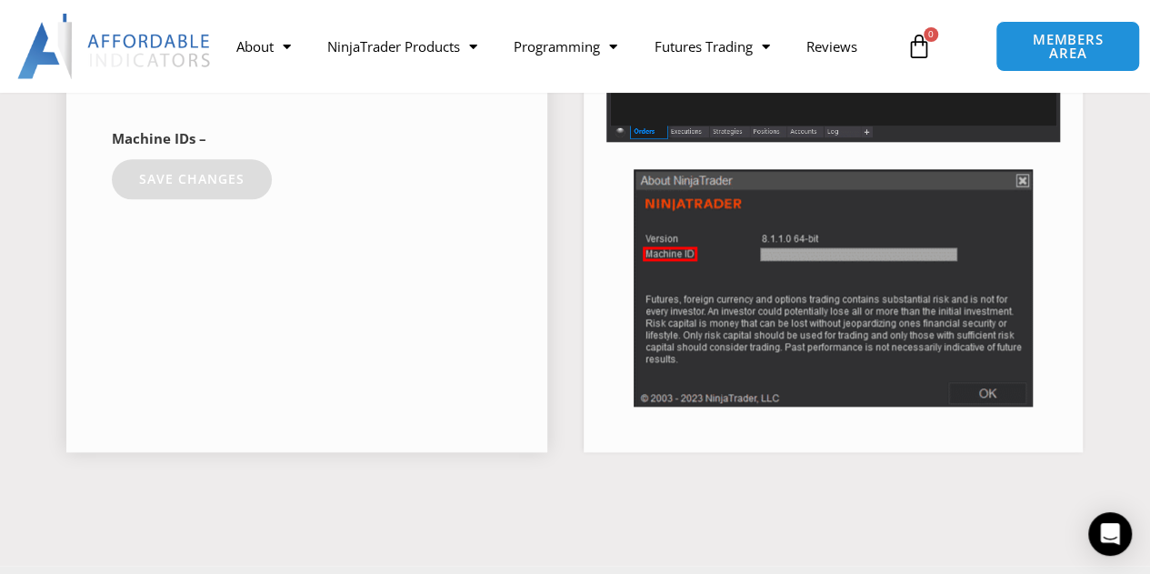
click at [166, 188] on button "Save changes" at bounding box center [192, 179] width 160 height 40
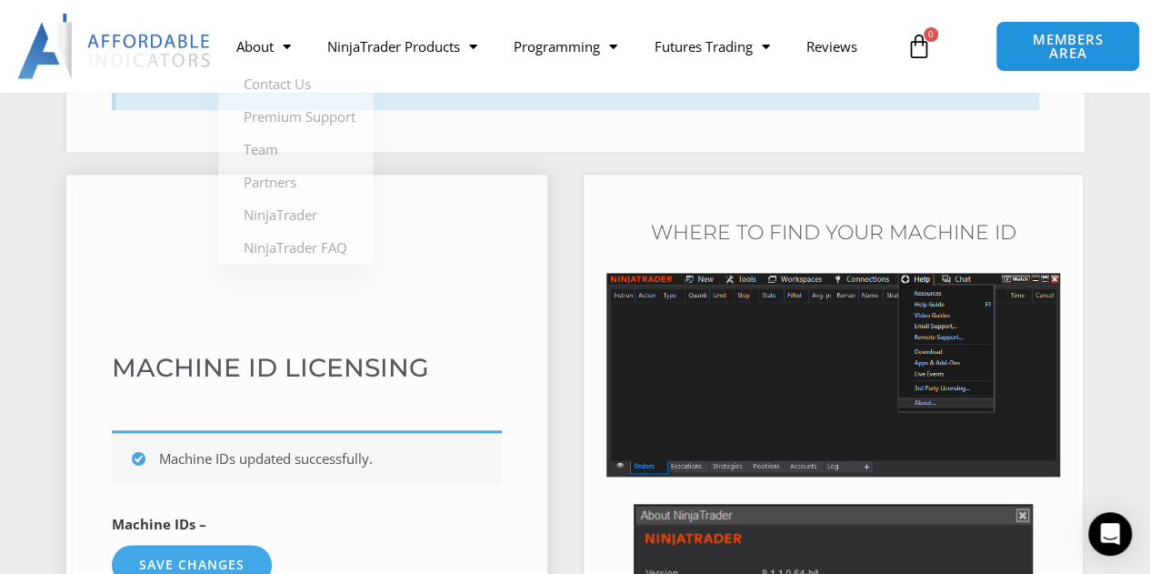
scroll to position [401, 0]
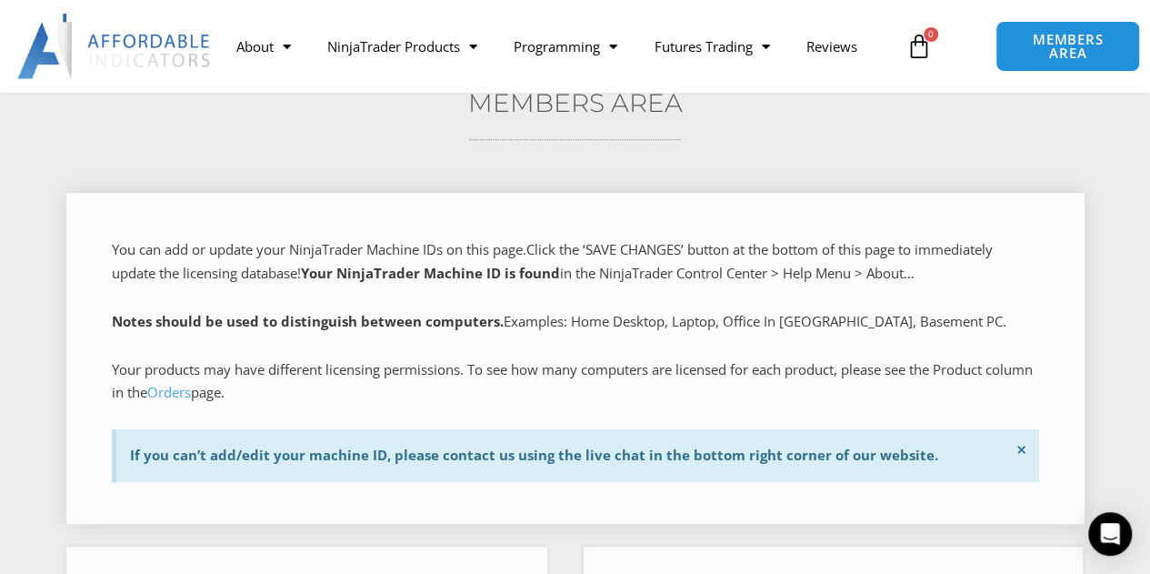
click at [566, 368] on span "Your products may have different licensing permissions. To see how many compute…" at bounding box center [572, 381] width 921 height 42
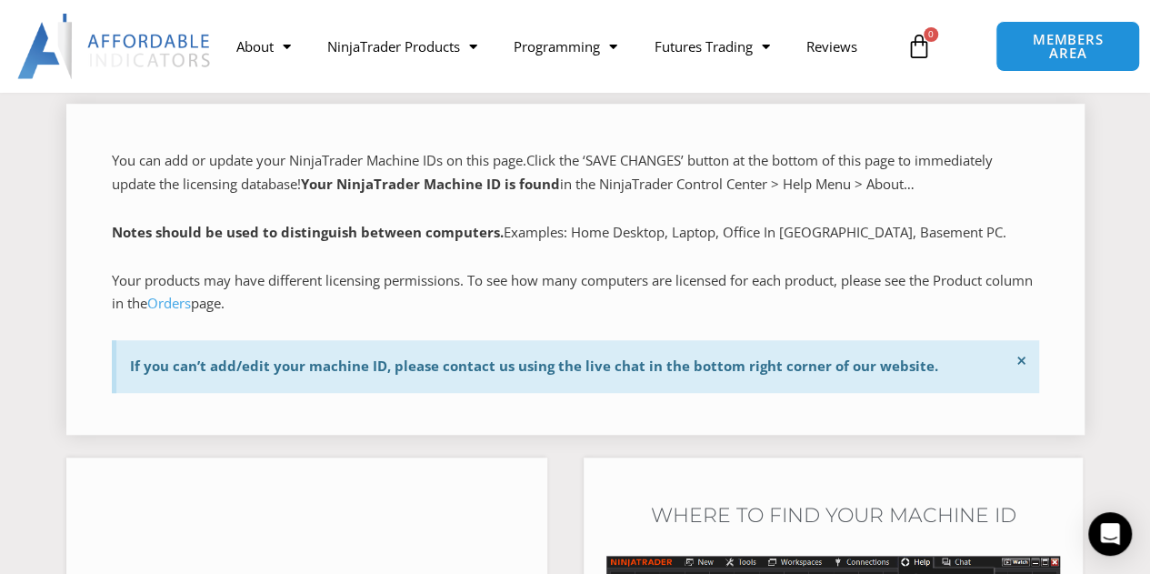
scroll to position [491, 0]
click at [191, 306] on link "Orders" at bounding box center [169, 302] width 44 height 18
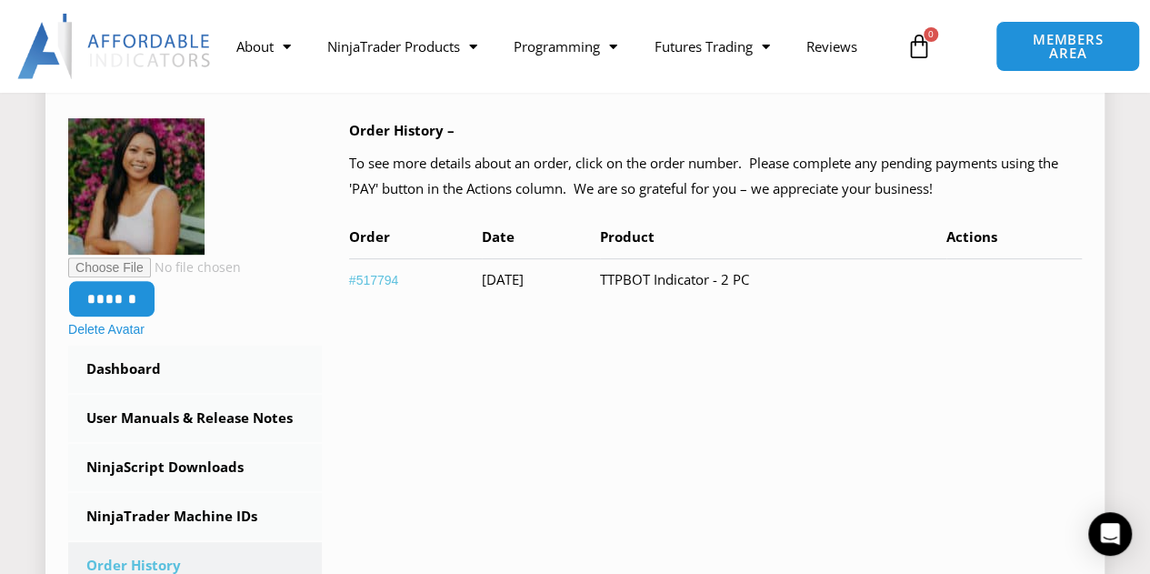
scroll to position [261, 0]
click at [373, 279] on link "#517794" at bounding box center [374, 279] width 50 height 15
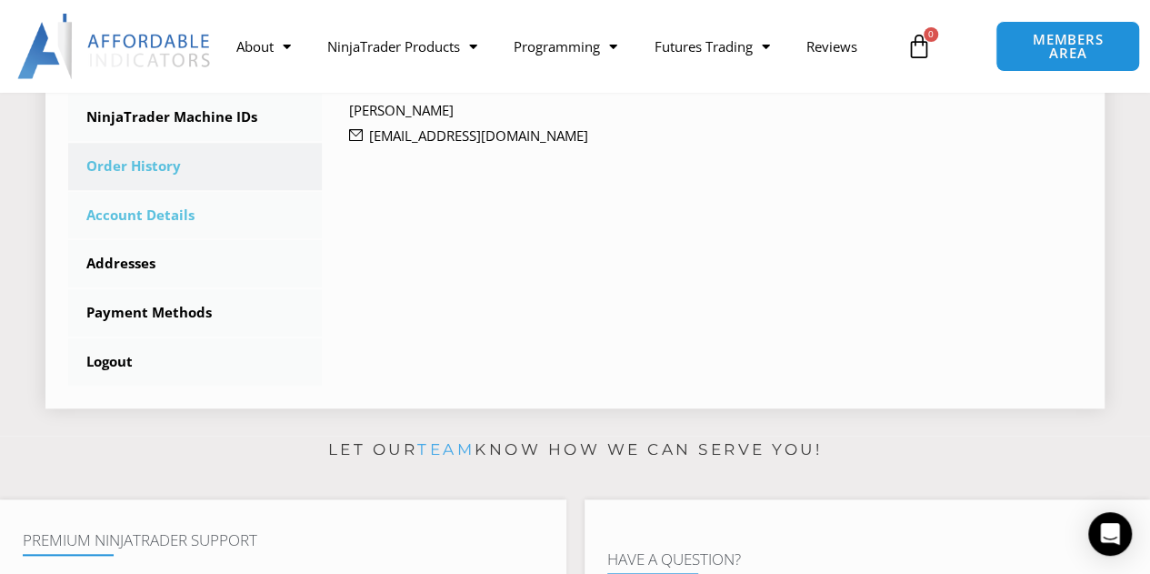
scroll to position [660, 0]
click at [214, 123] on link "NinjaTrader Machine IDs" at bounding box center [195, 116] width 254 height 47
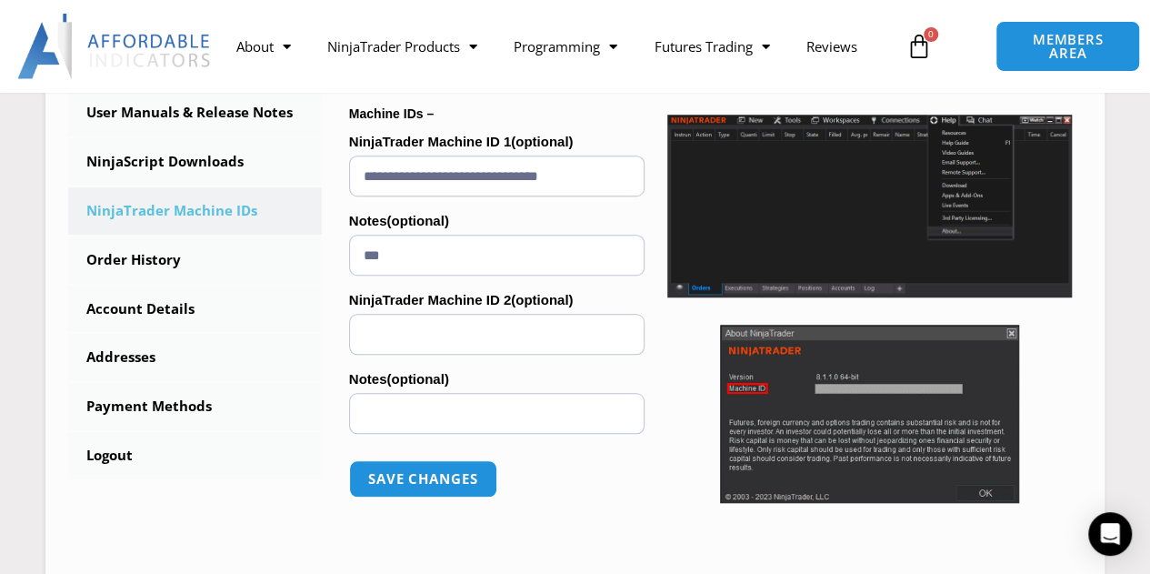
scroll to position [566, 0]
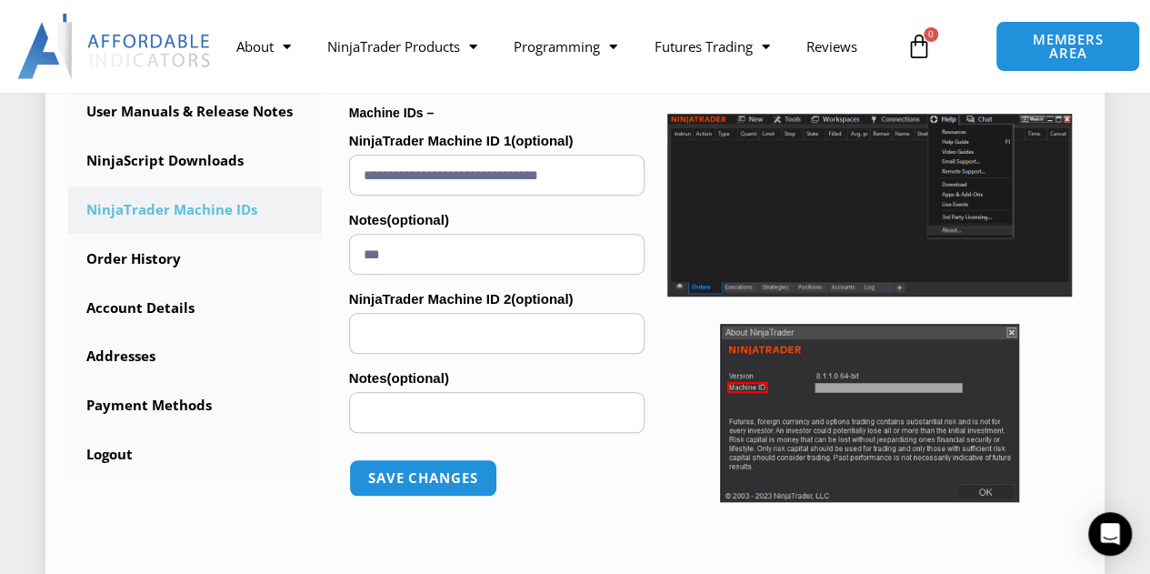
click at [658, 440] on div "Where to find your Machine ID" at bounding box center [869, 282] width 423 height 465
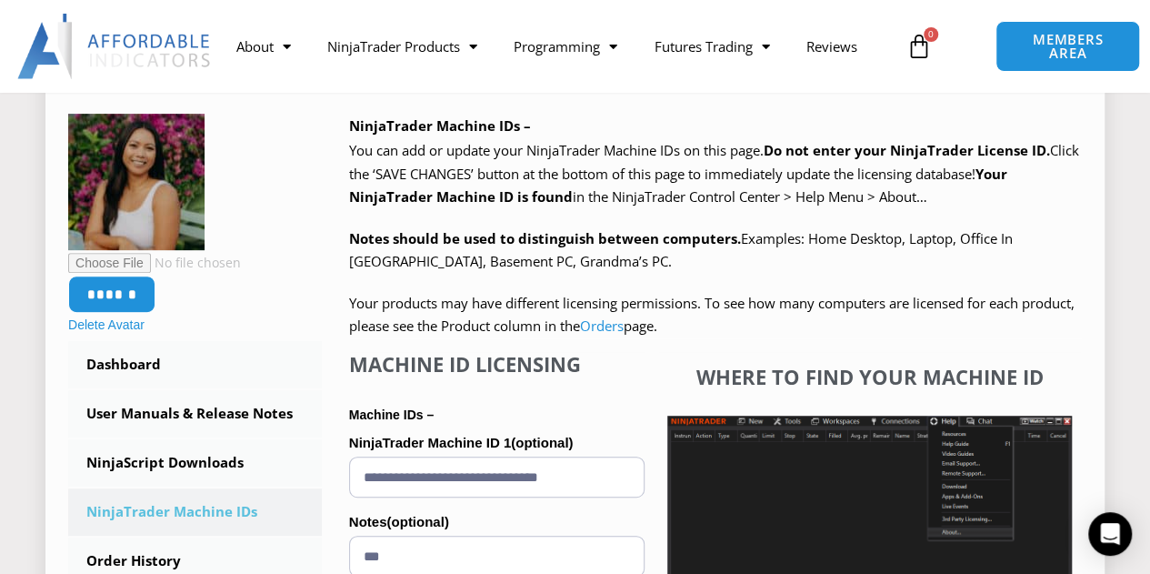
scroll to position [263, 0]
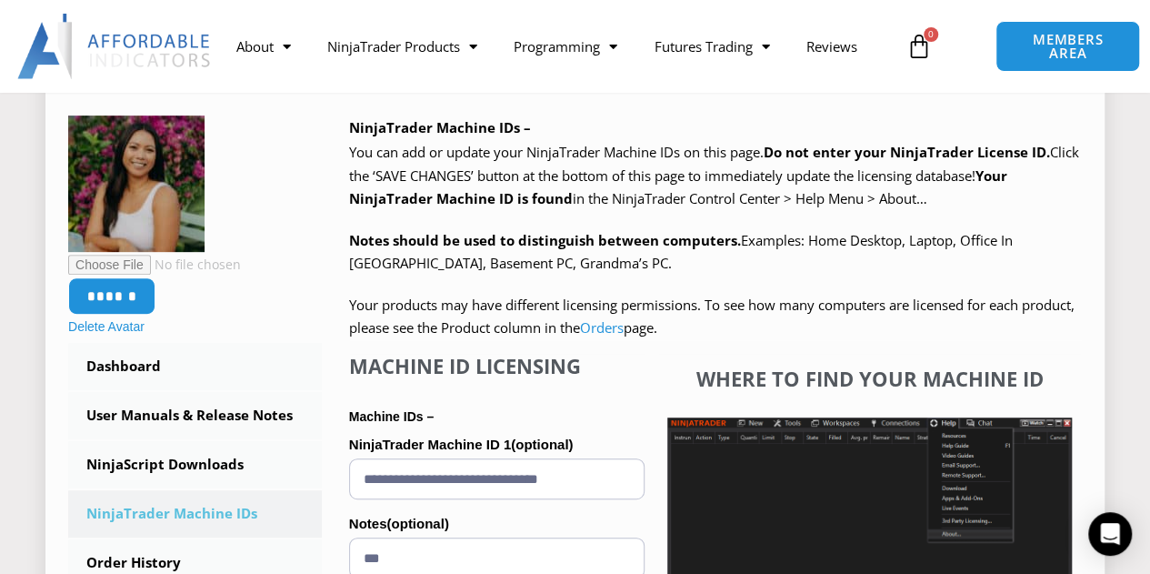
click at [611, 262] on p "Notes should be used to distinguish between computers. Examples: Home Desktop, …" at bounding box center [715, 252] width 733 height 46
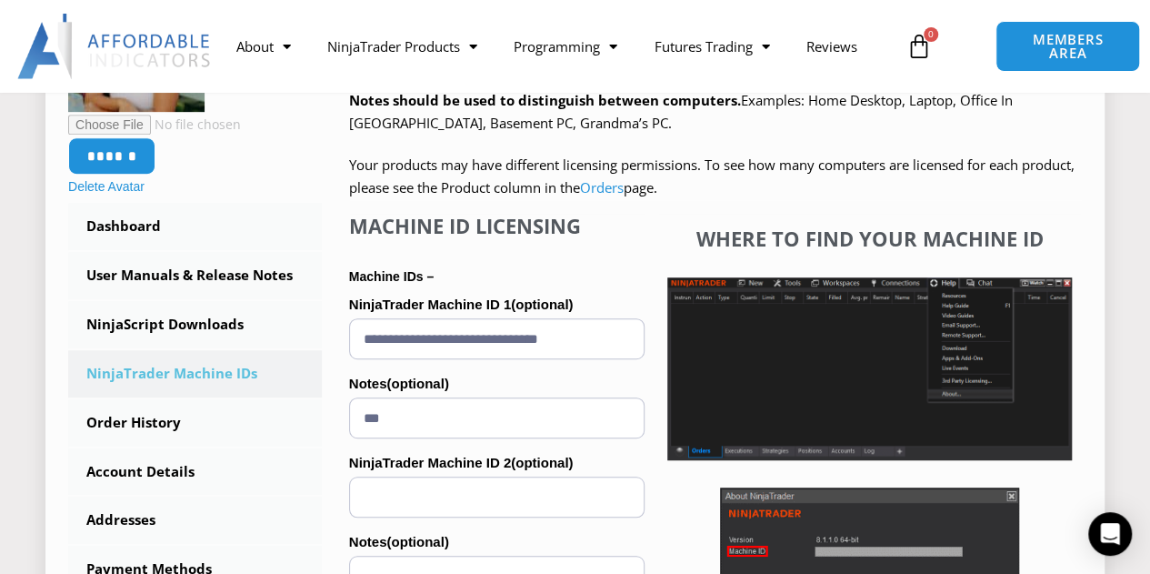
scroll to position [396, 0]
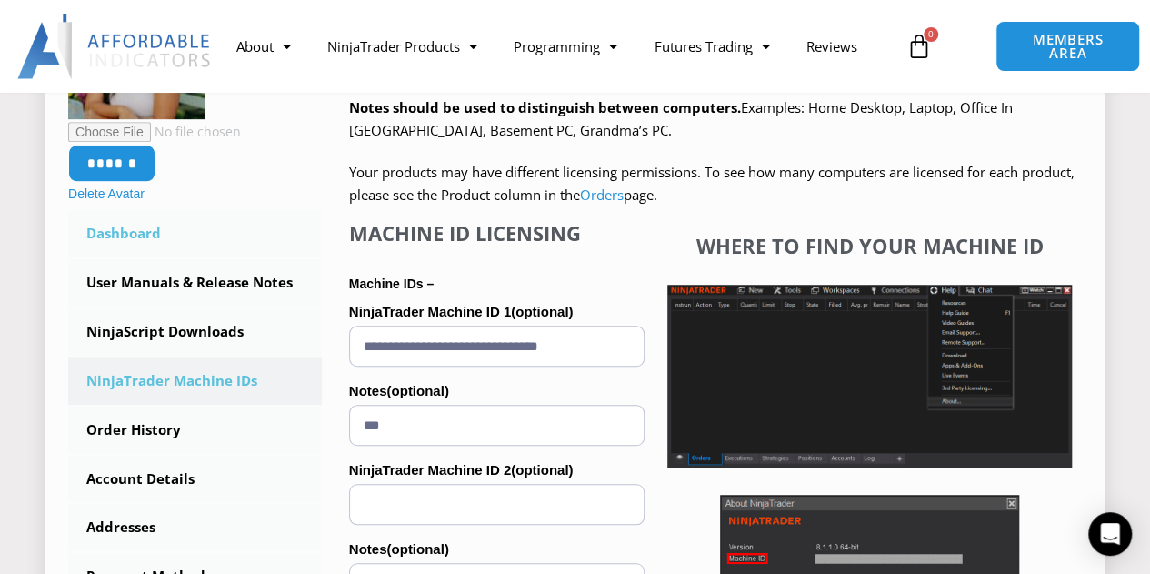
click at [140, 241] on link "Dashboard" at bounding box center [195, 233] width 254 height 47
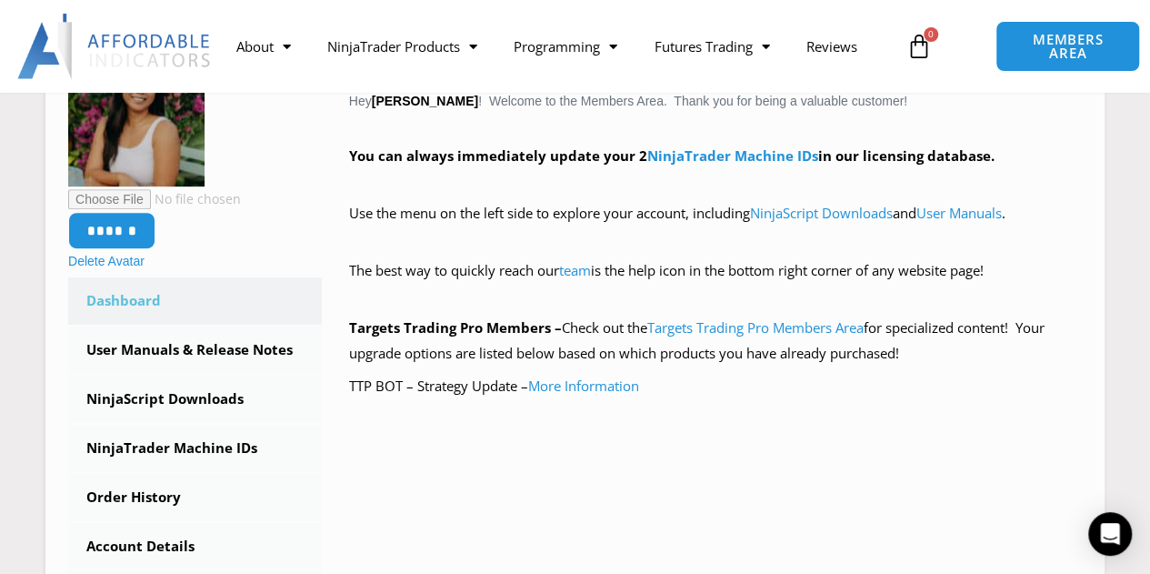
scroll to position [347, 0]
click at [586, 384] on link "More Information" at bounding box center [583, 385] width 111 height 18
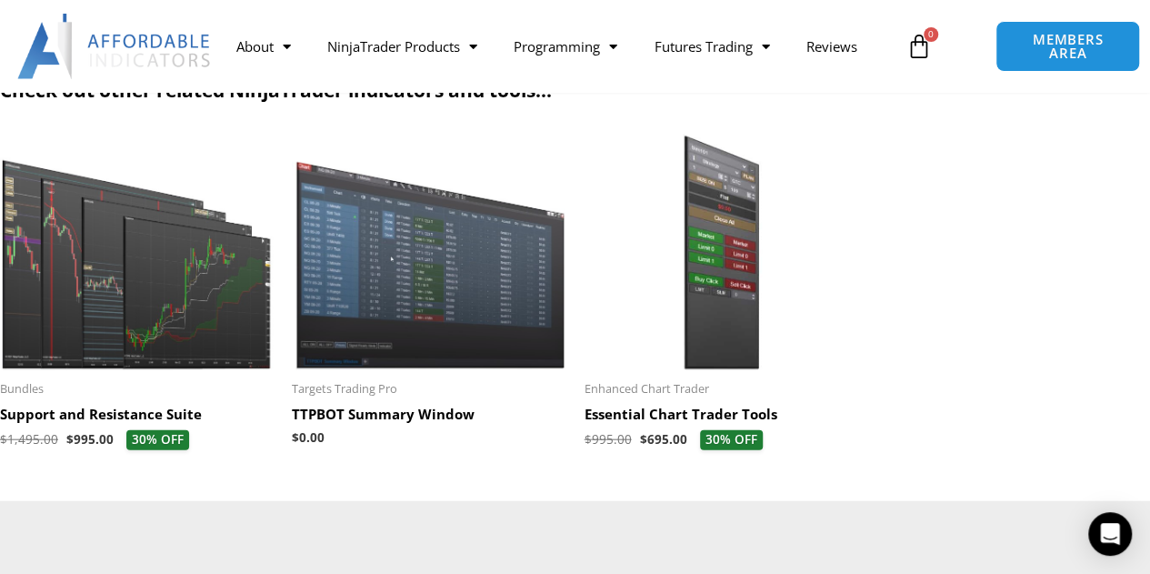
scroll to position [1898, 0]
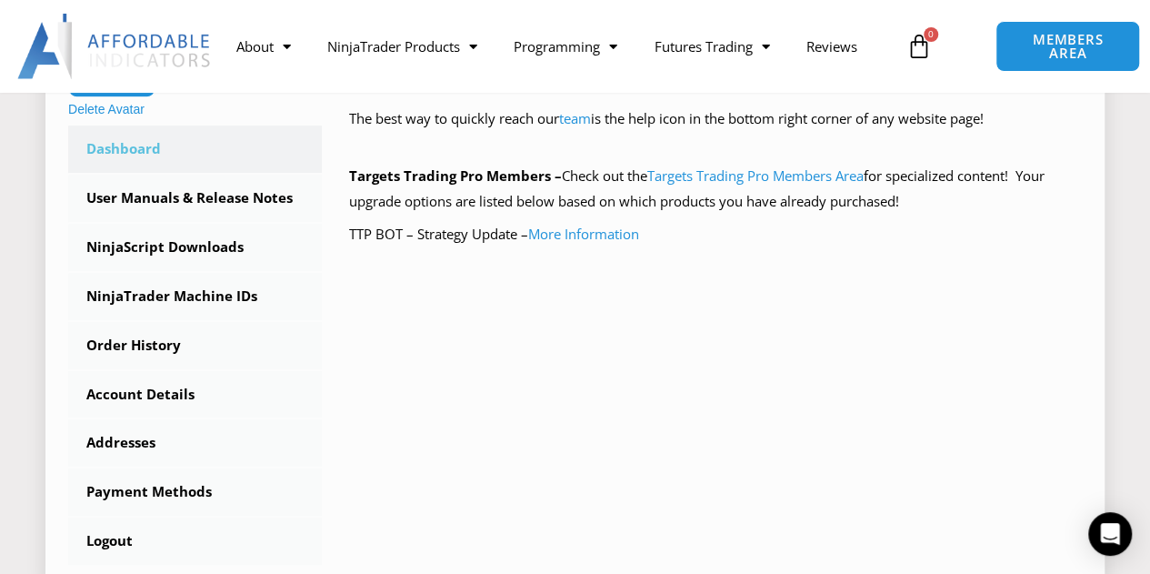
scroll to position [499, 0]
click at [709, 175] on link "Targets Trading Pro Members Area" at bounding box center [755, 174] width 216 height 18
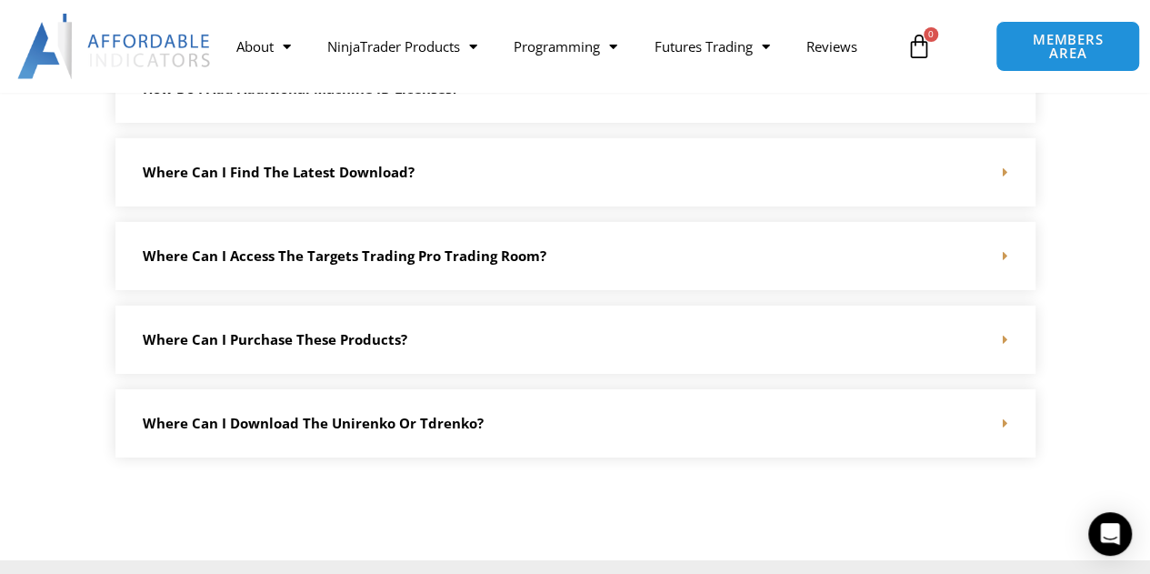
scroll to position [2733, 0]
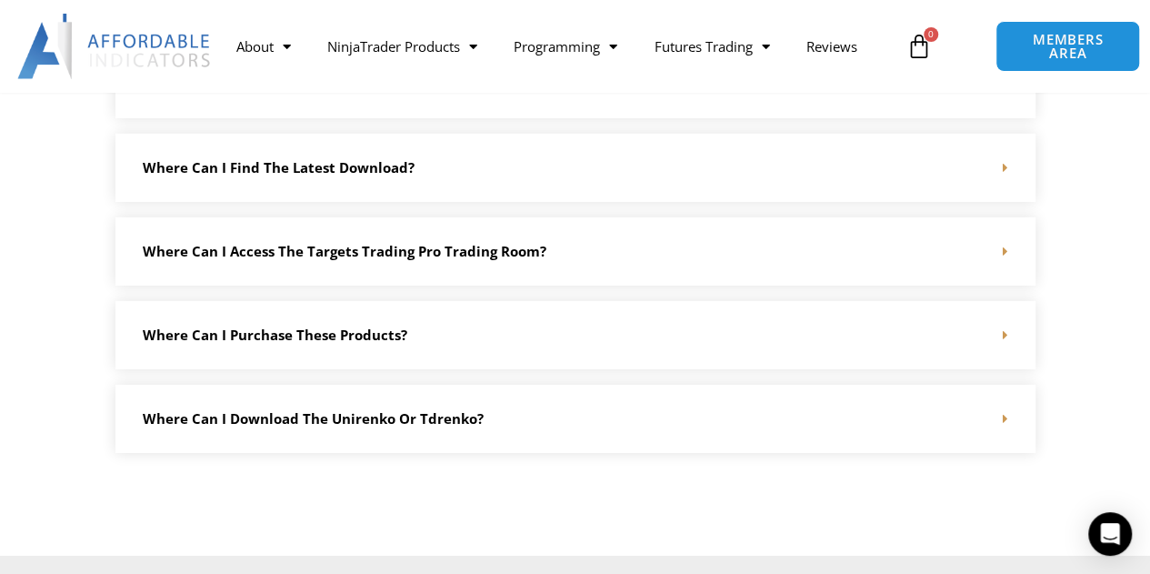
click at [751, 417] on div "Where can I download the Unirenko or tdrenko?" at bounding box center [575, 419] width 920 height 68
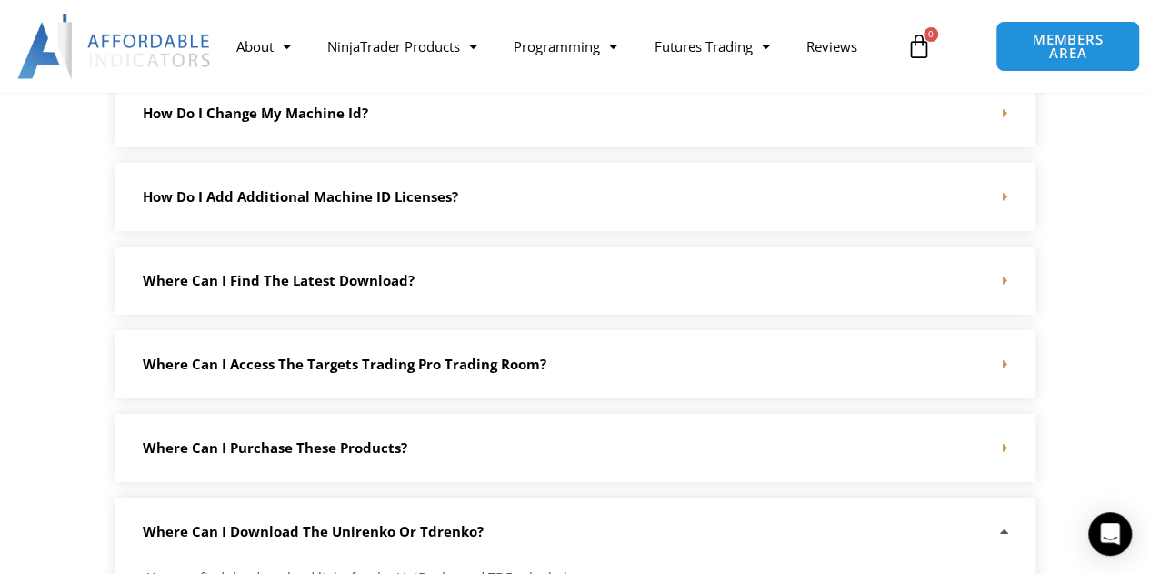
scroll to position [2563, 0]
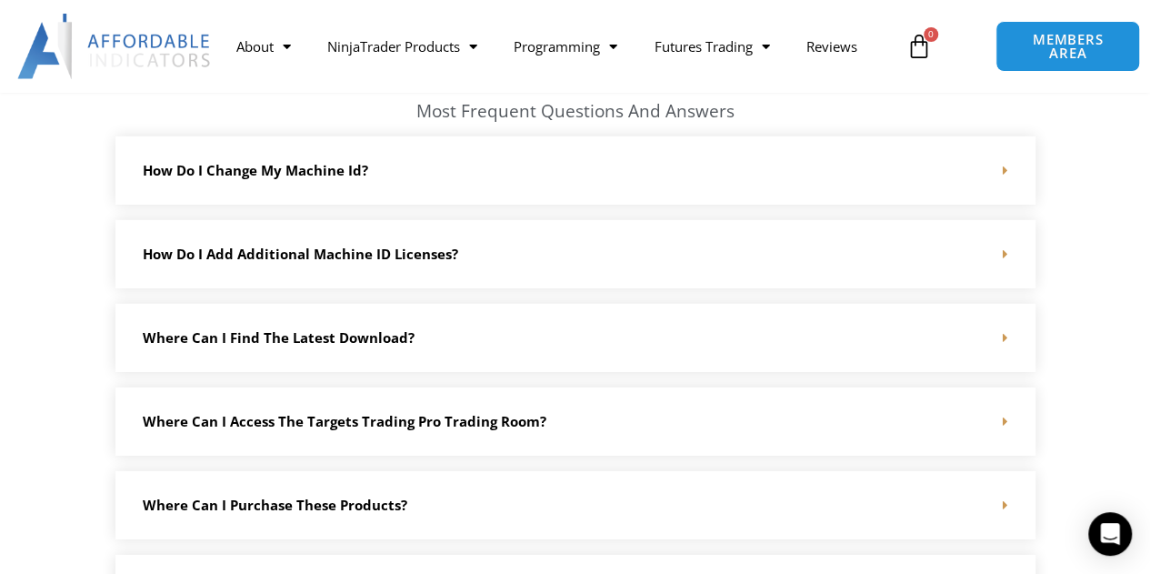
click at [555, 349] on div "Where can i find the latest download?" at bounding box center [575, 338] width 920 height 68
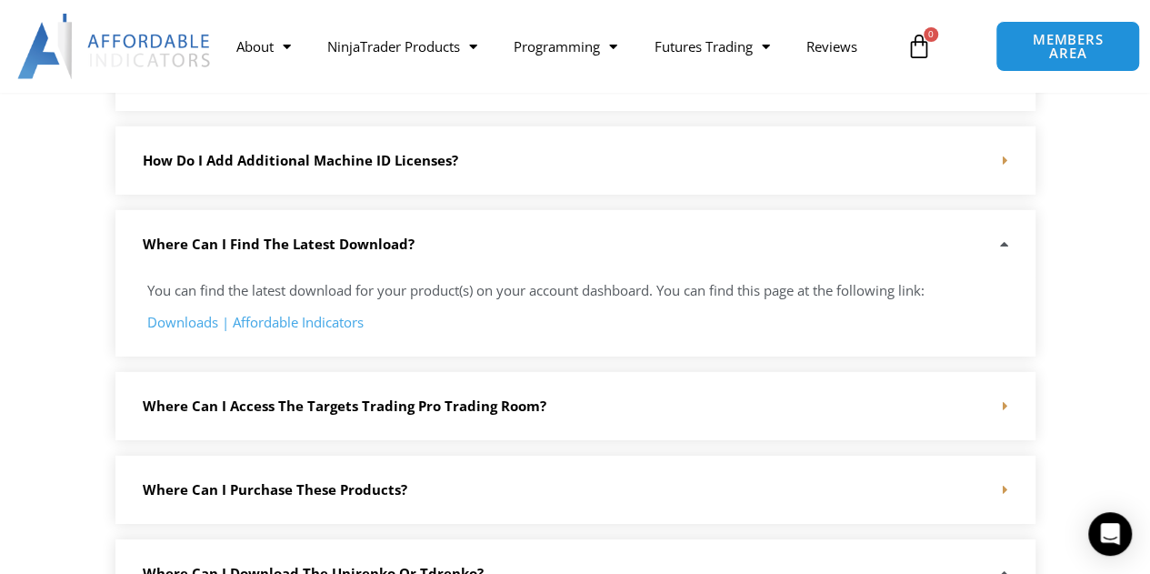
scroll to position [2658, 0]
click at [172, 319] on link "Downloads | Affordable Indicators" at bounding box center [255, 321] width 216 height 18
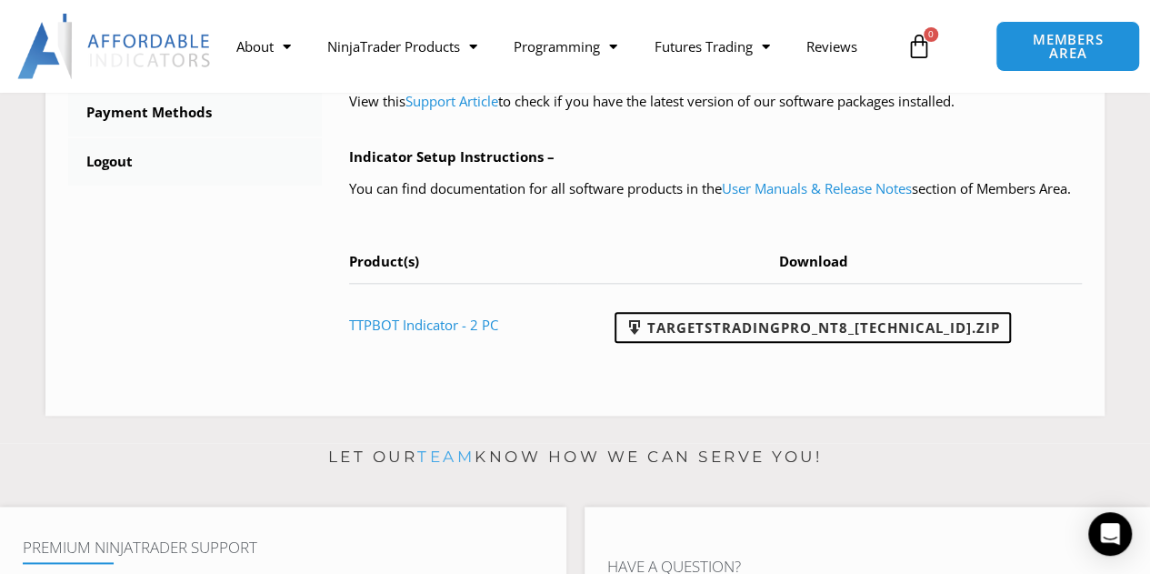
scroll to position [860, 0]
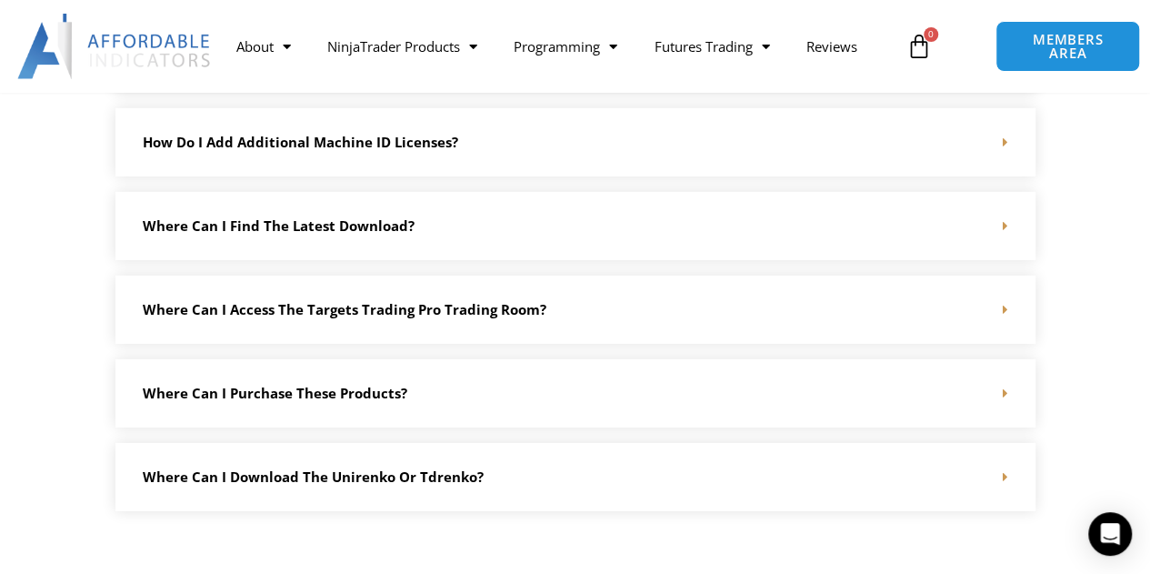
scroll to position [2676, 0]
click at [571, 191] on div "Where can i find the latest download?" at bounding box center [575, 225] width 920 height 68
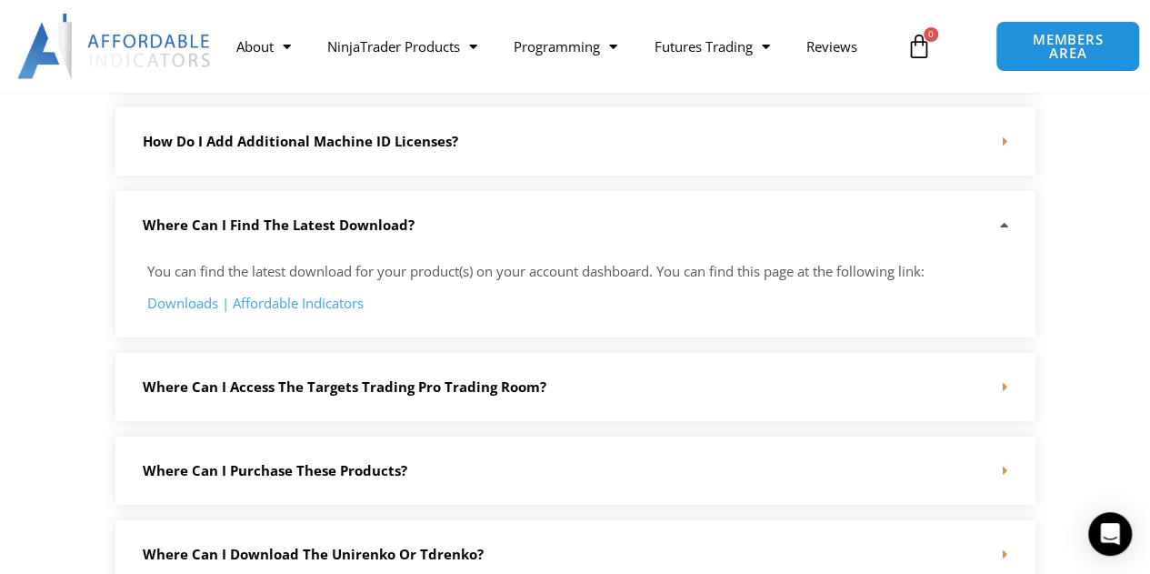
click at [169, 377] on link "Where can I access the Targets Trading Pro trading room?" at bounding box center [345, 386] width 404 height 18
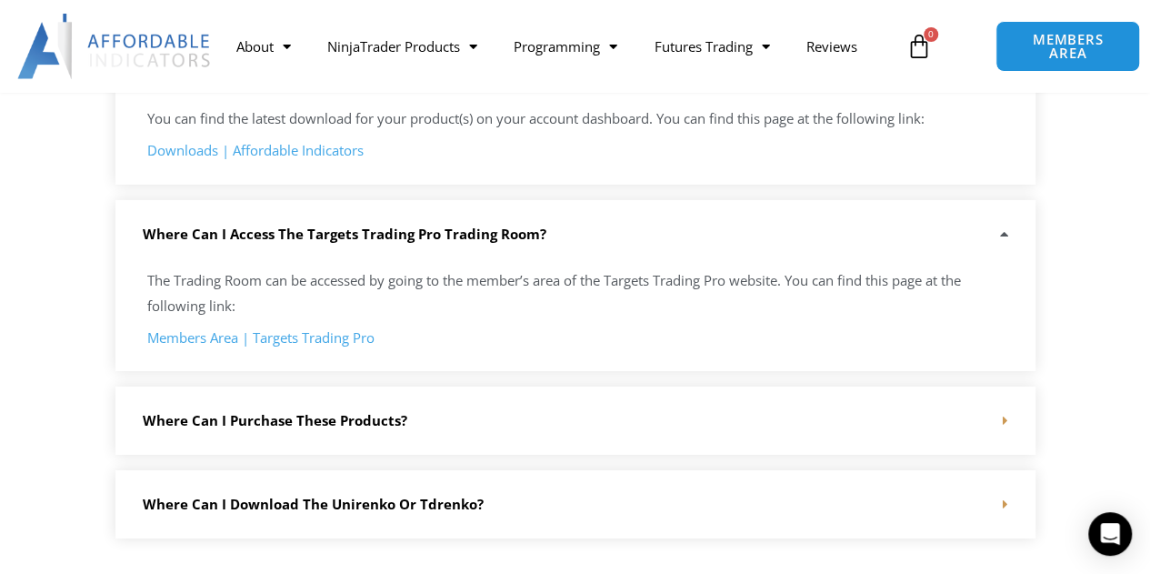
scroll to position [2831, 0]
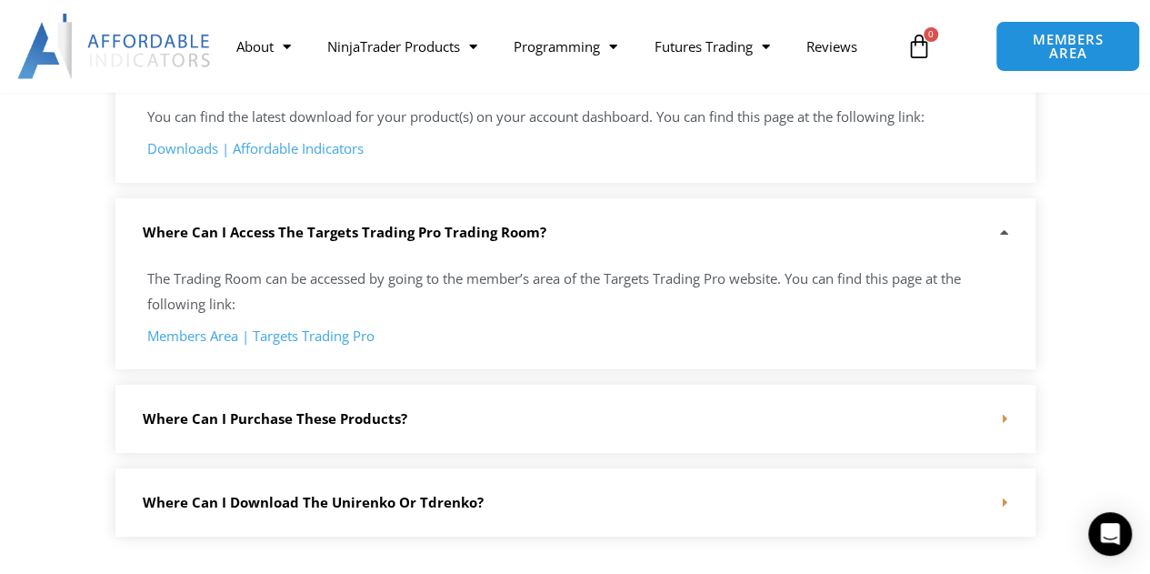
click at [341, 326] on link "Members Area | Targets Trading Pro" at bounding box center [260, 335] width 227 height 18
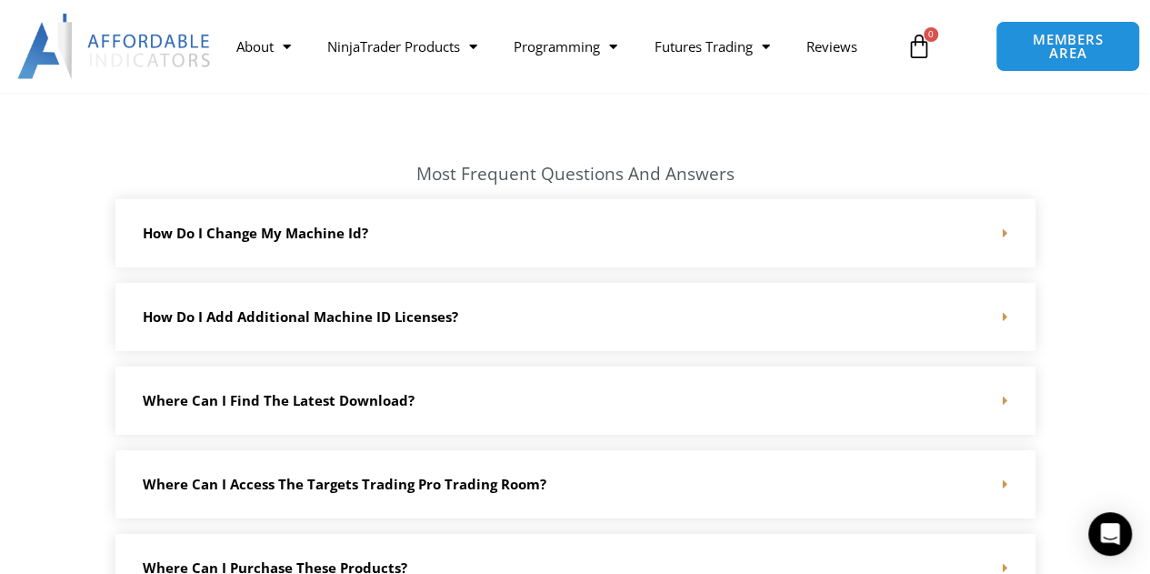
scroll to position [2500, 0]
click at [269, 399] on link "Where can i find the latest download?" at bounding box center [279, 401] width 272 height 18
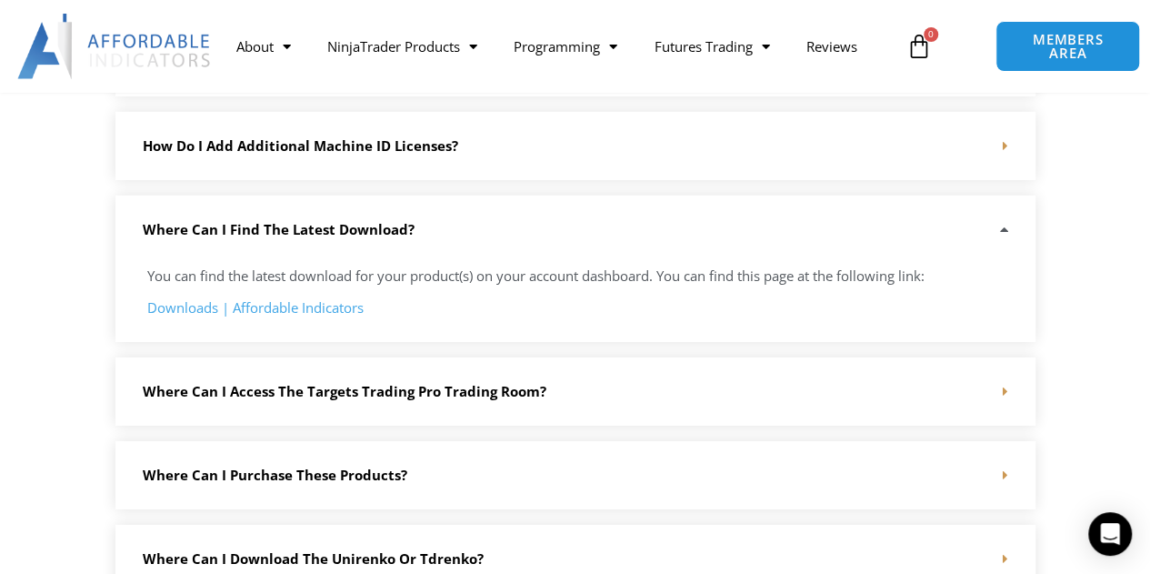
scroll to position [2672, 0]
click at [269, 399] on div "Where can I access the Targets Trading Pro trading room?" at bounding box center [575, 390] width 920 height 68
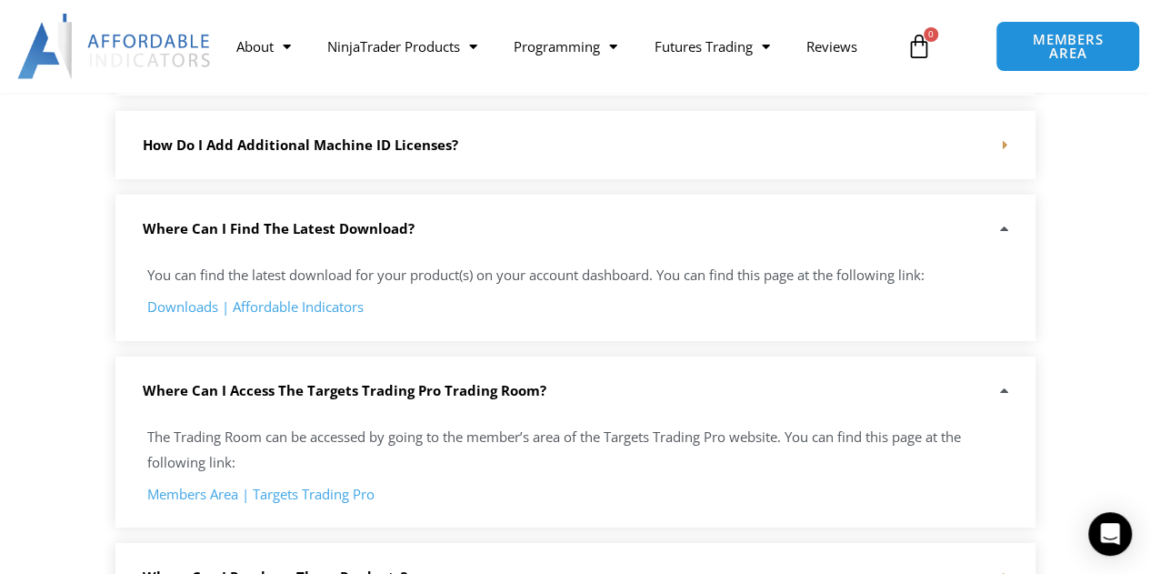
click at [269, 399] on div "Where can I access the Targets Trading Pro trading room?" at bounding box center [575, 390] width 920 height 68
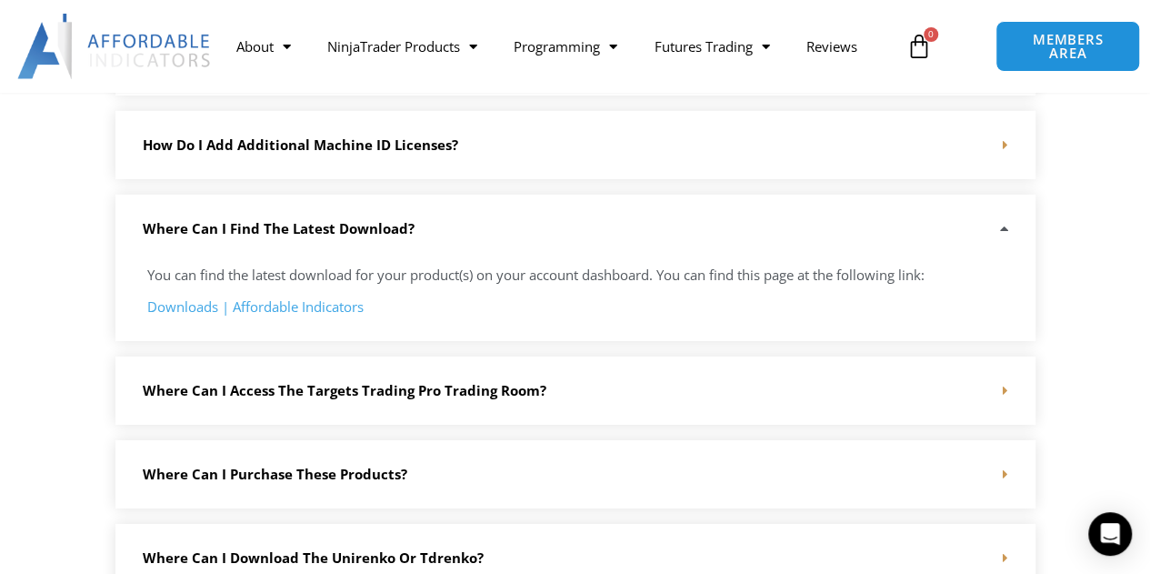
click at [200, 308] on link "Downloads | Affordable Indicators" at bounding box center [255, 306] width 216 height 18
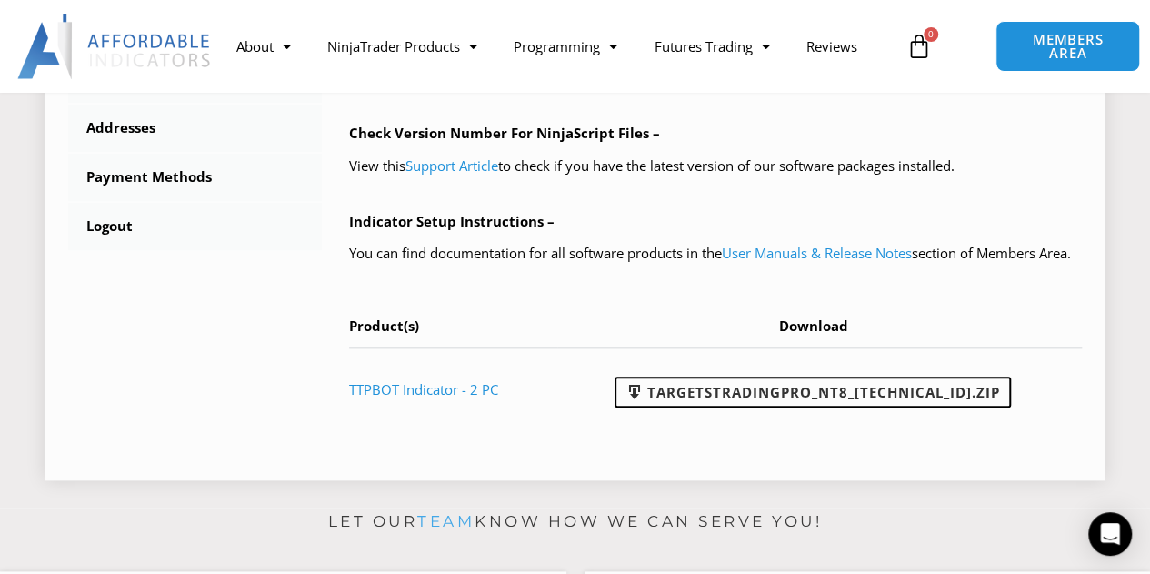
scroll to position [796, 0]
click at [434, 397] on link "TTPBOT Indicator - 2 PC" at bounding box center [423, 388] width 149 height 18
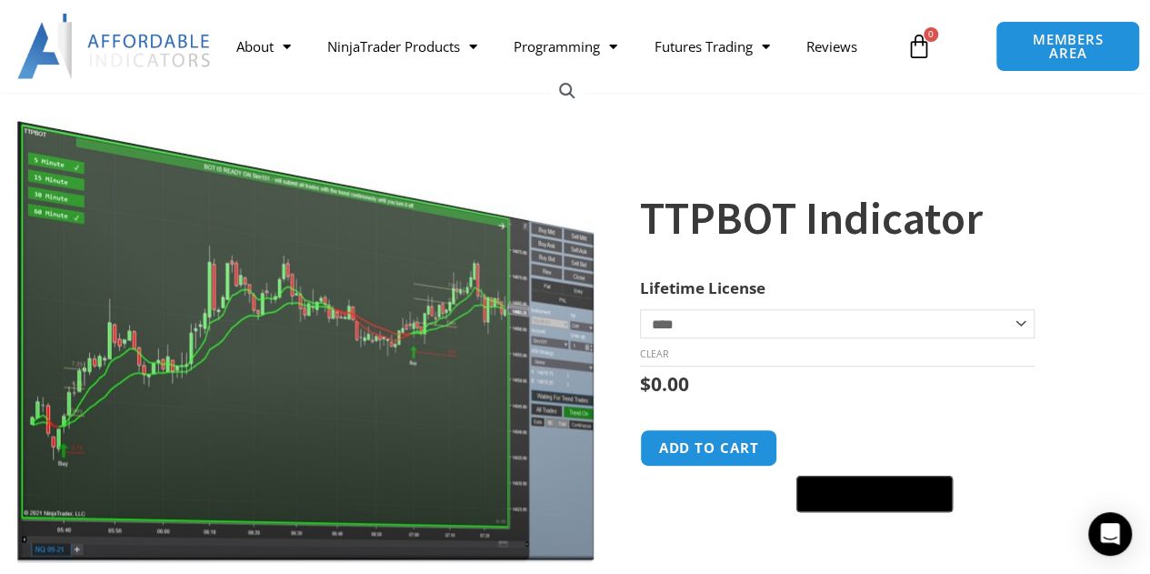
scroll to position [237, 0]
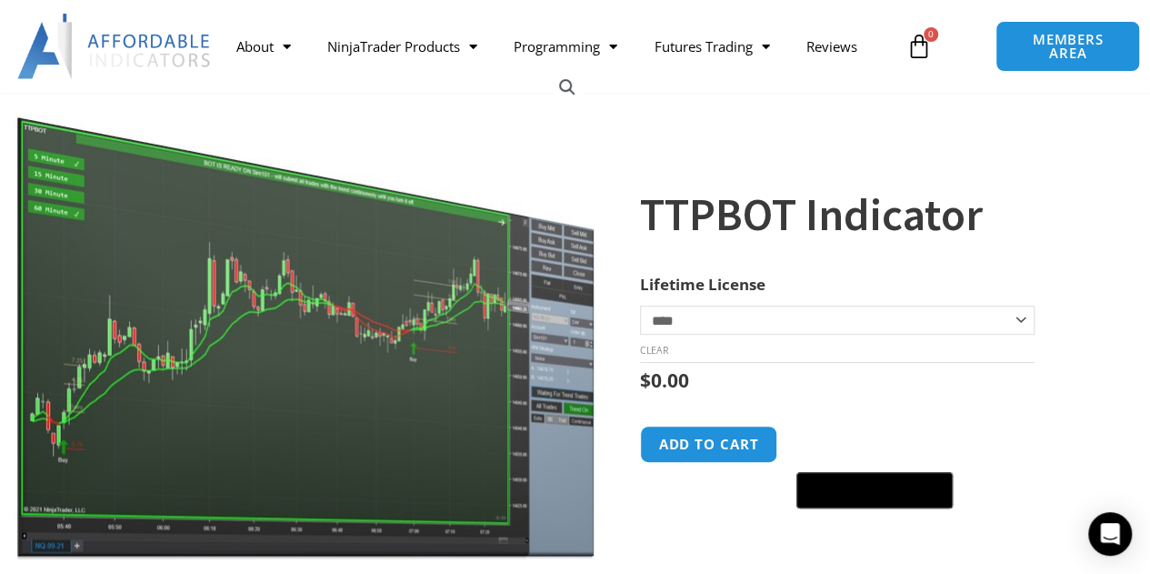
click at [1027, 319] on select "**********" at bounding box center [838, 320] width 396 height 29
click at [1100, 306] on form "**********" at bounding box center [873, 394] width 466 height 247
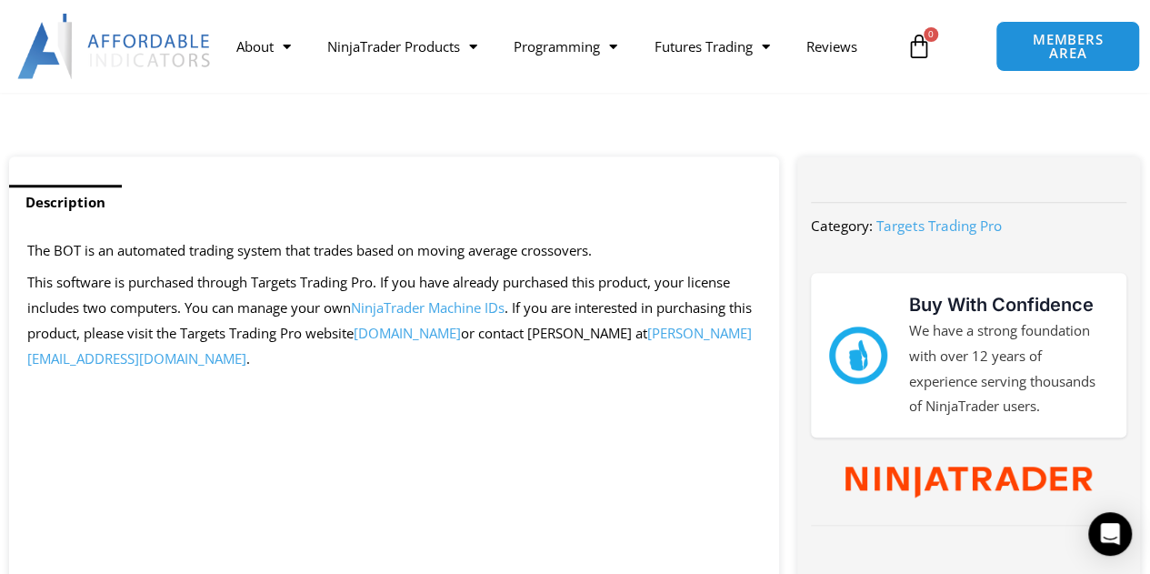
scroll to position [757, 0]
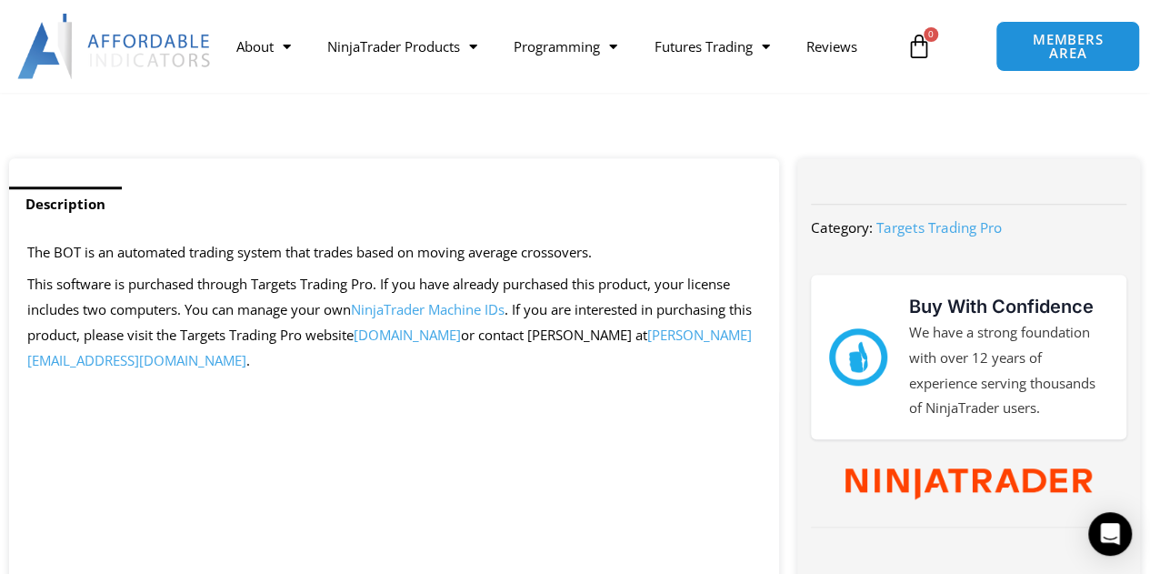
click at [461, 332] on span "[DOMAIN_NAME]" at bounding box center [407, 335] width 107 height 18
